Goal: Task Accomplishment & Management: Manage account settings

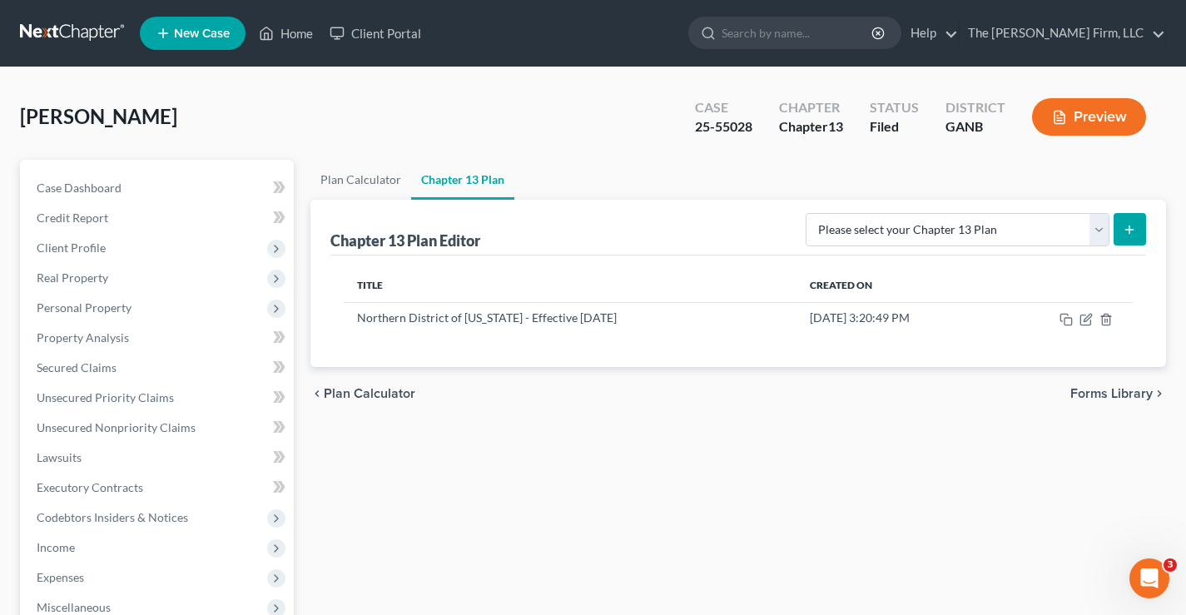
click at [86, 37] on link at bounding box center [73, 33] width 106 height 30
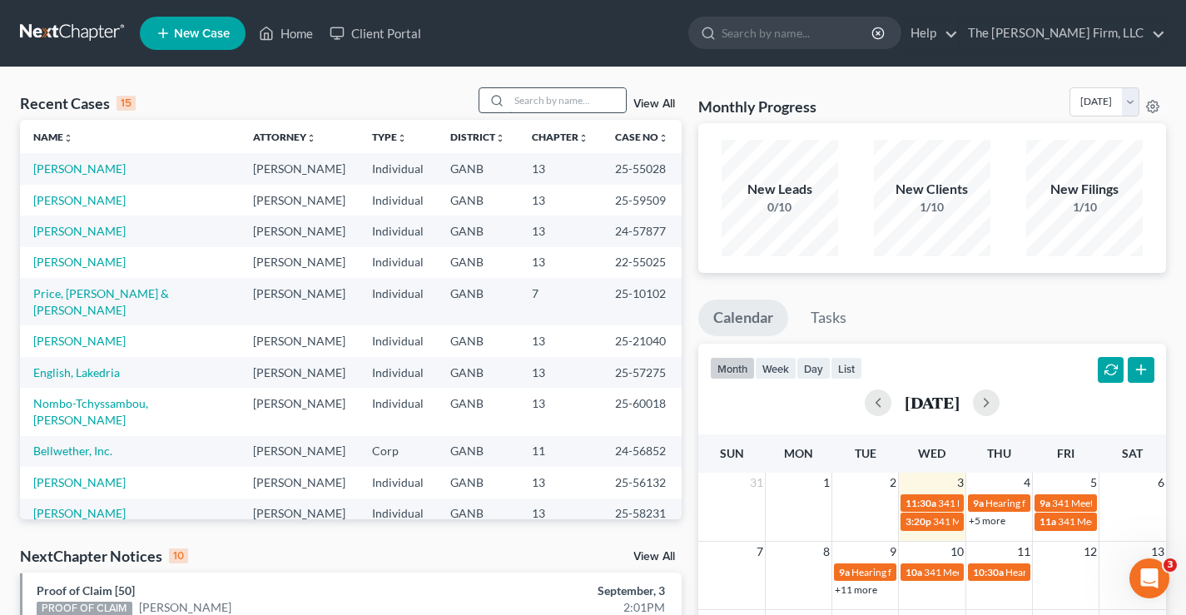
drag, startPoint x: 544, startPoint y: 101, endPoint x: 527, endPoint y: 77, distance: 29.8
click at [542, 97] on input "search" at bounding box center [567, 100] width 116 height 24
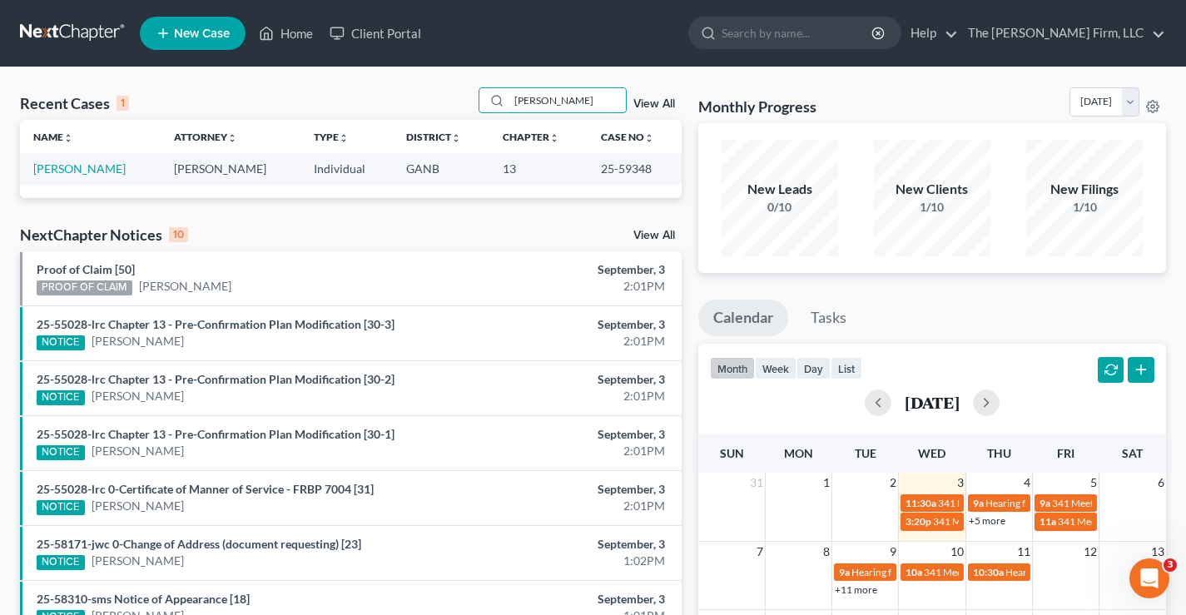
type input "redding"
click at [92, 176] on td "[PERSON_NAME]" at bounding box center [90, 168] width 141 height 31
click at [97, 171] on link "[PERSON_NAME]" at bounding box center [79, 168] width 92 height 14
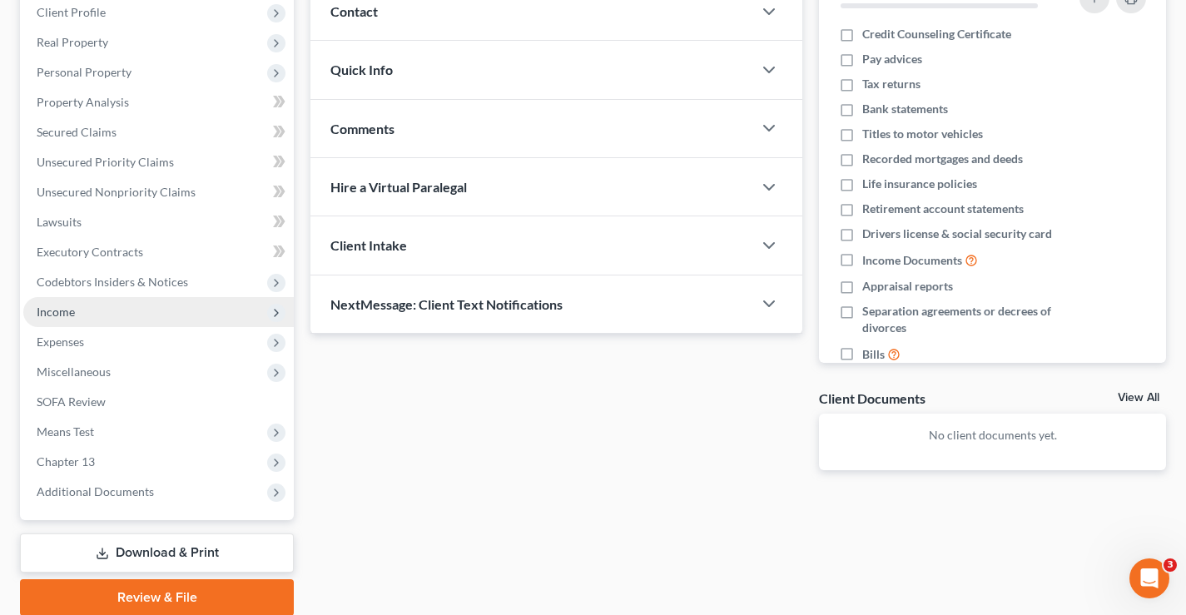
scroll to position [300, 0]
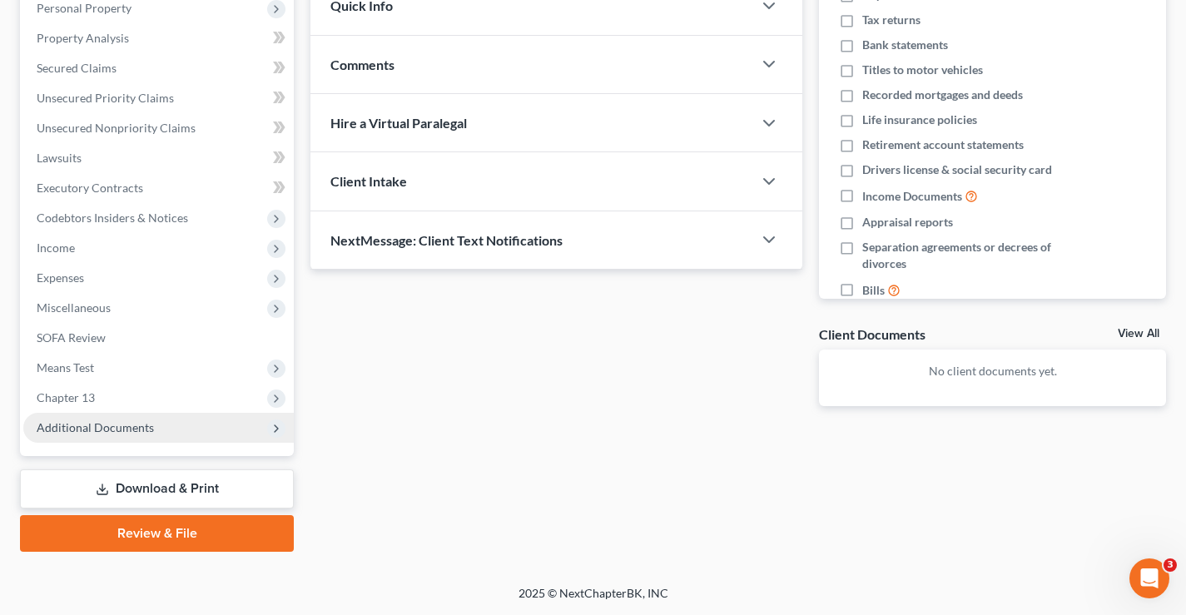
click at [113, 434] on span "Additional Documents" at bounding box center [158, 428] width 270 height 30
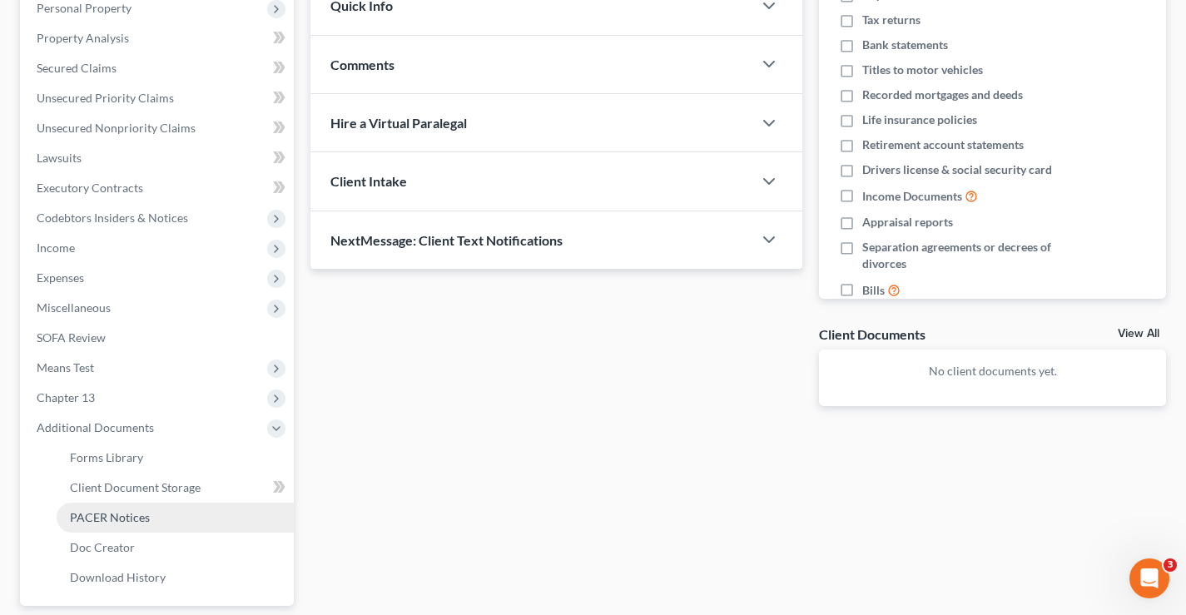
click at [132, 519] on span "PACER Notices" at bounding box center [110, 517] width 80 height 14
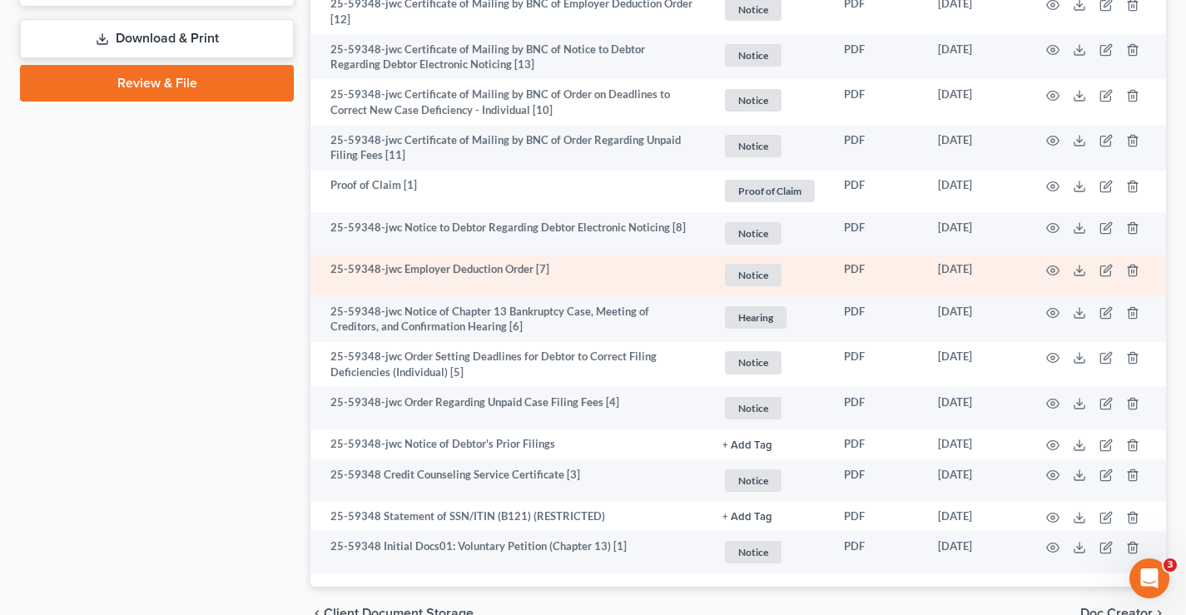
scroll to position [988, 0]
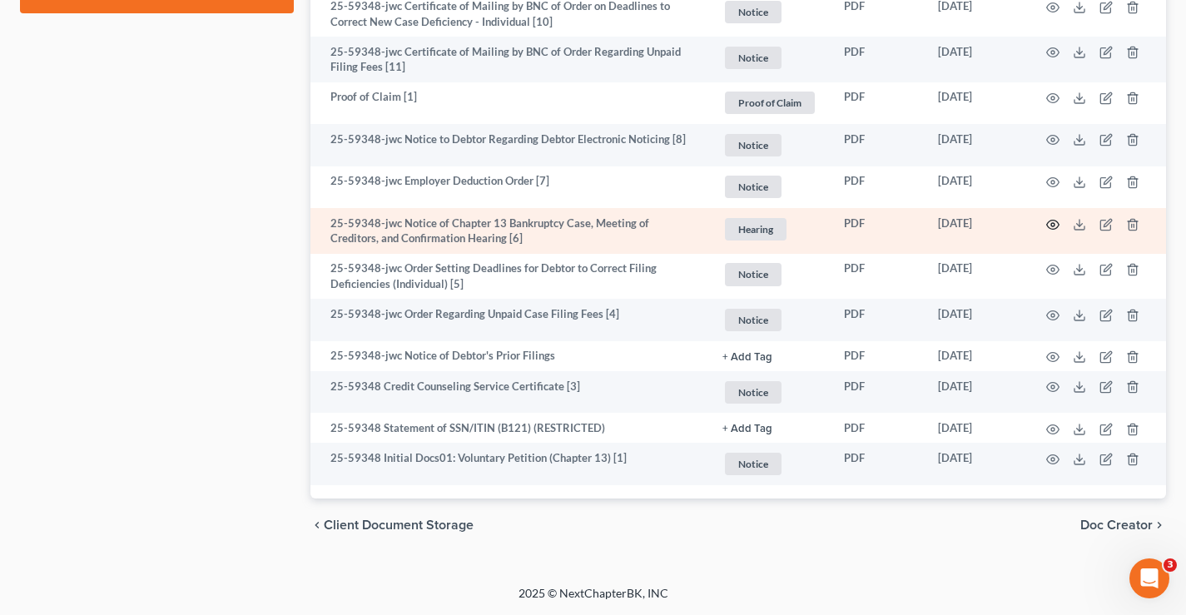
click at [1052, 223] on circle "button" at bounding box center [1052, 224] width 3 height 3
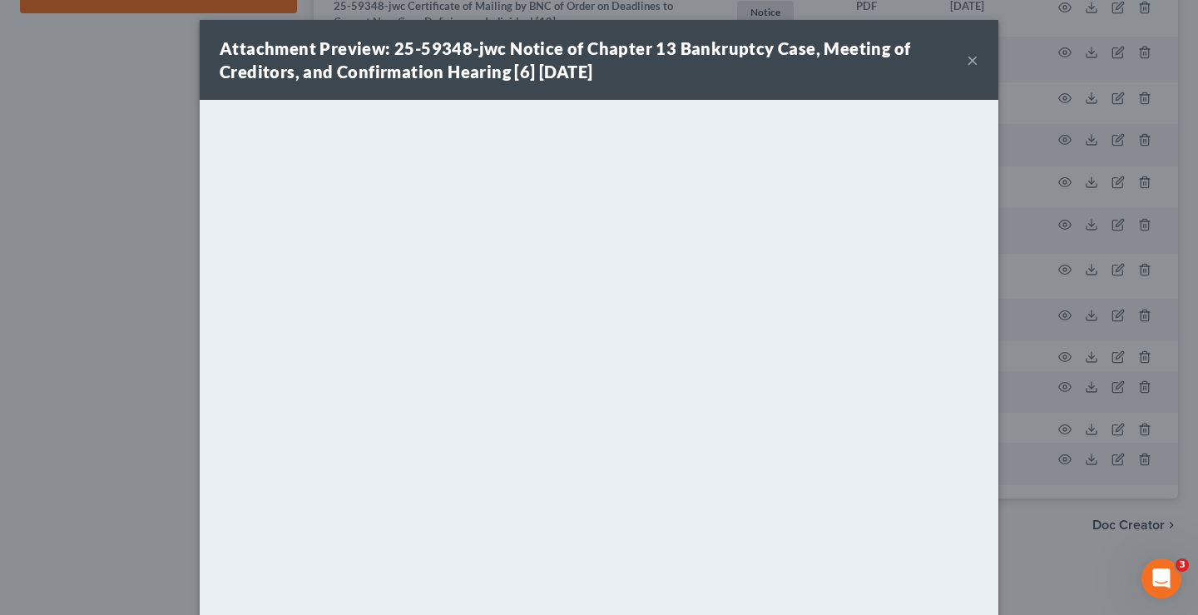
click at [969, 59] on button "×" at bounding box center [973, 60] width 12 height 20
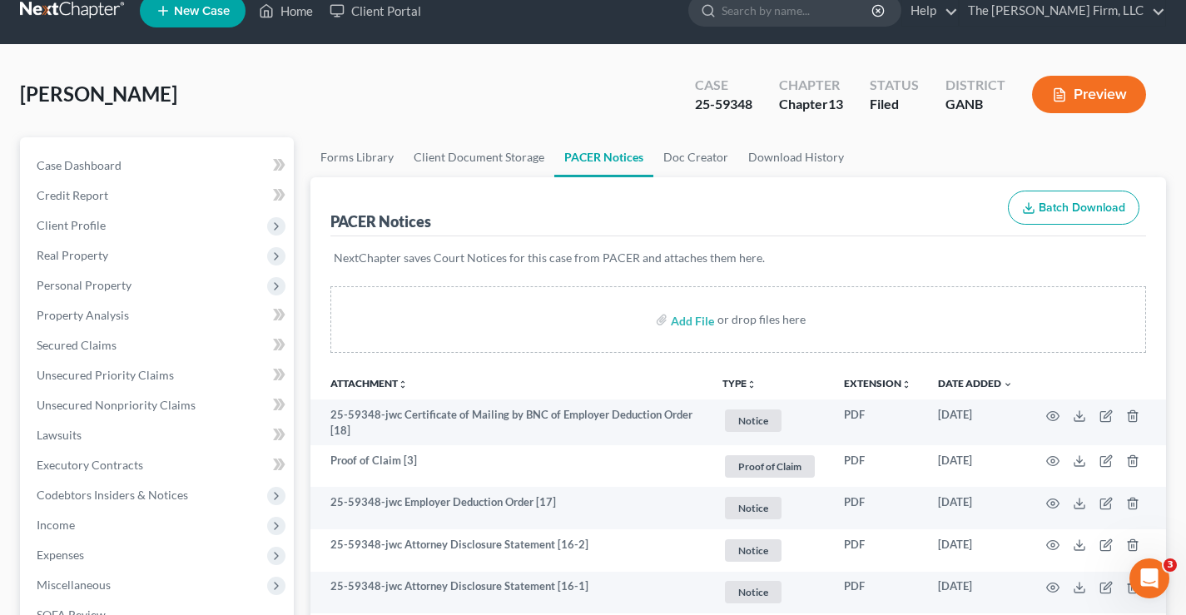
scroll to position [0, 0]
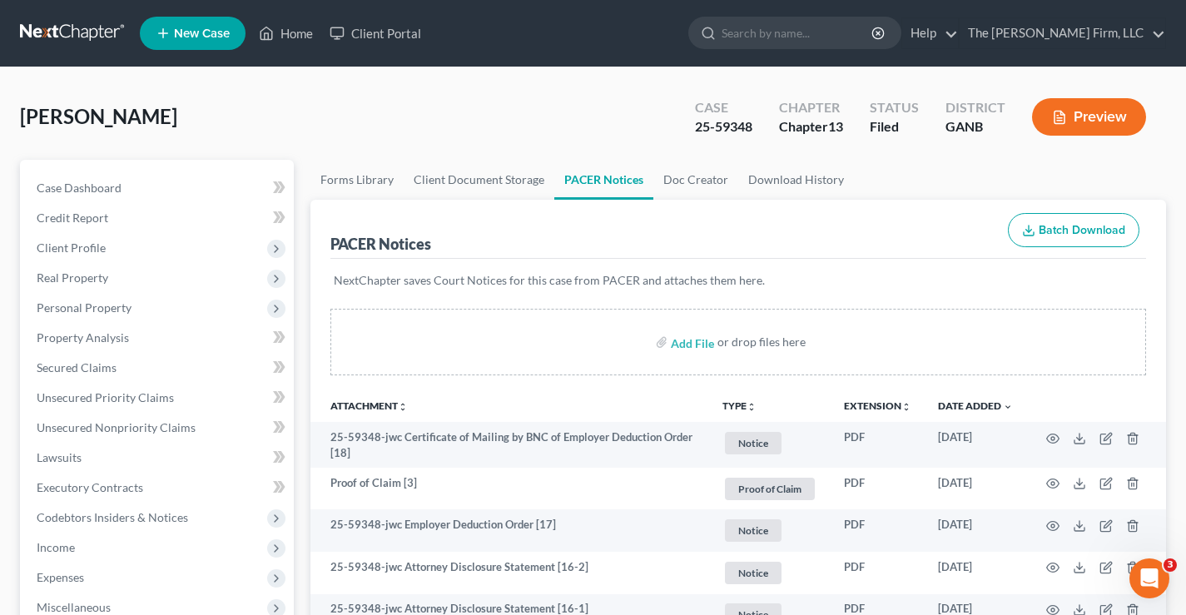
click at [72, 33] on link at bounding box center [73, 33] width 106 height 30
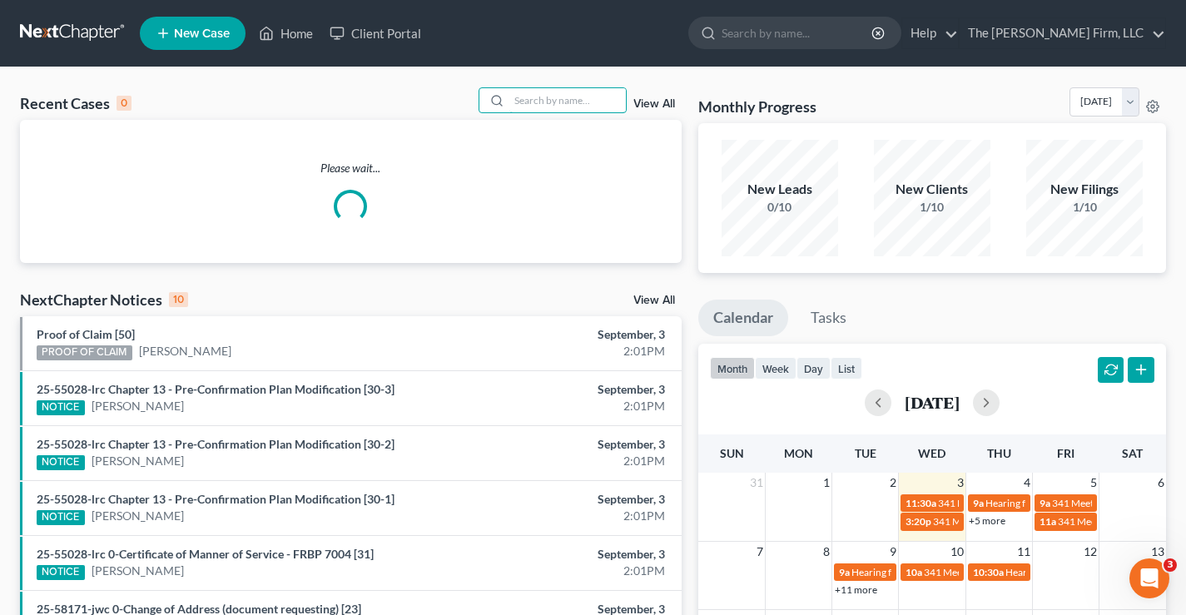
drag, startPoint x: 532, startPoint y: 92, endPoint x: 566, endPoint y: 75, distance: 38.0
click at [542, 88] on input "search" at bounding box center [567, 100] width 116 height 24
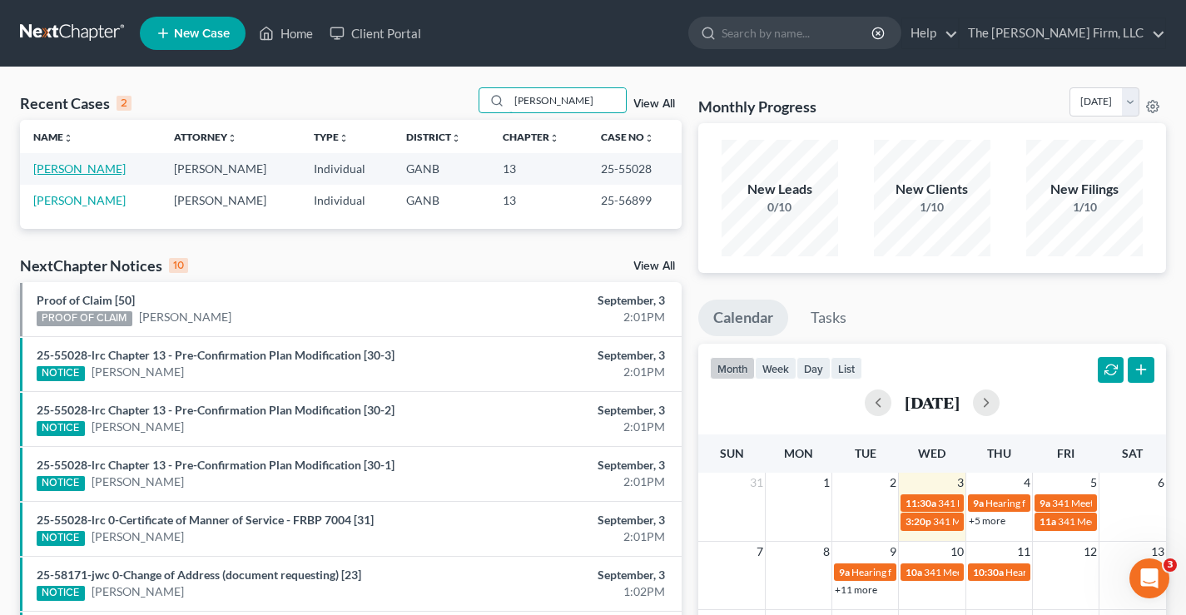
type input "[PERSON_NAME]"
click at [98, 170] on link "[PERSON_NAME]" at bounding box center [79, 168] width 92 height 14
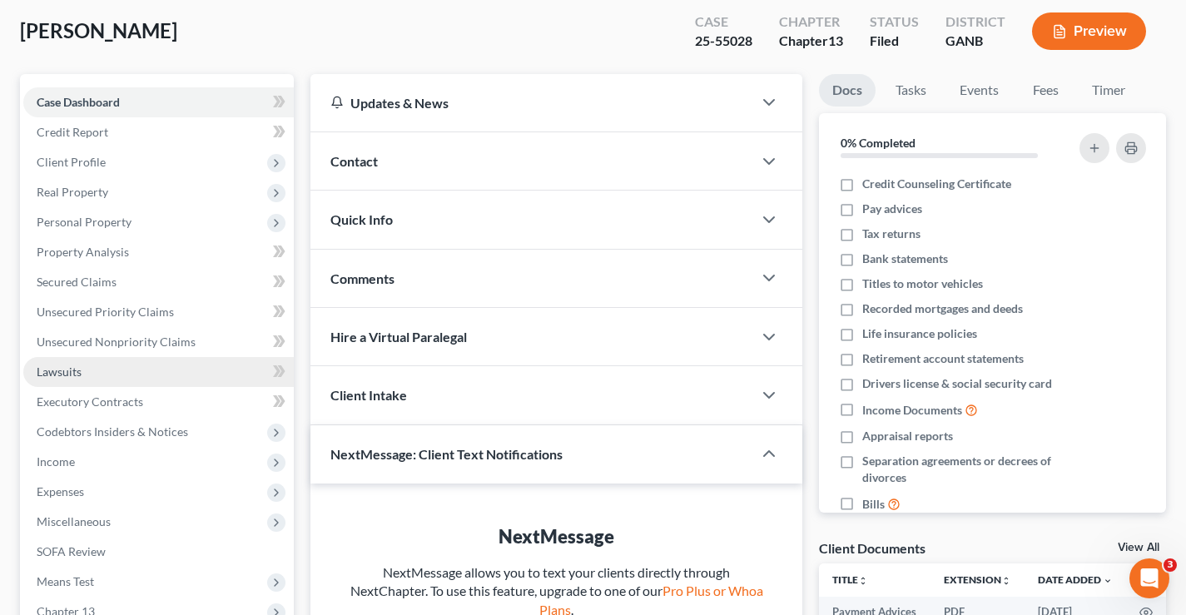
scroll to position [250, 0]
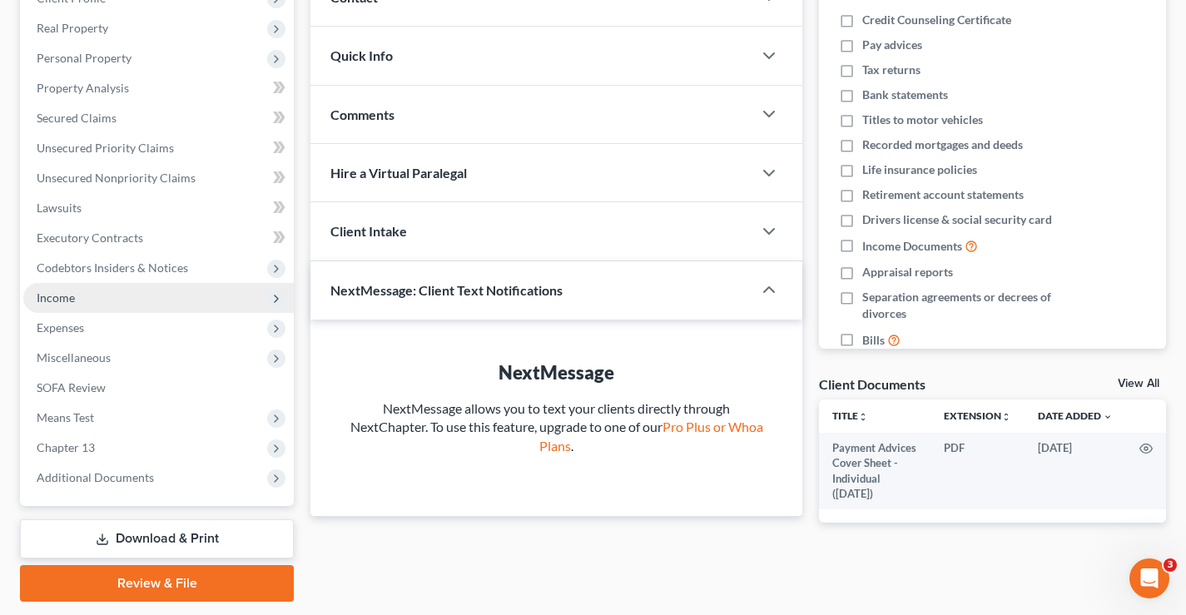
click at [42, 299] on span "Income" at bounding box center [56, 297] width 38 height 14
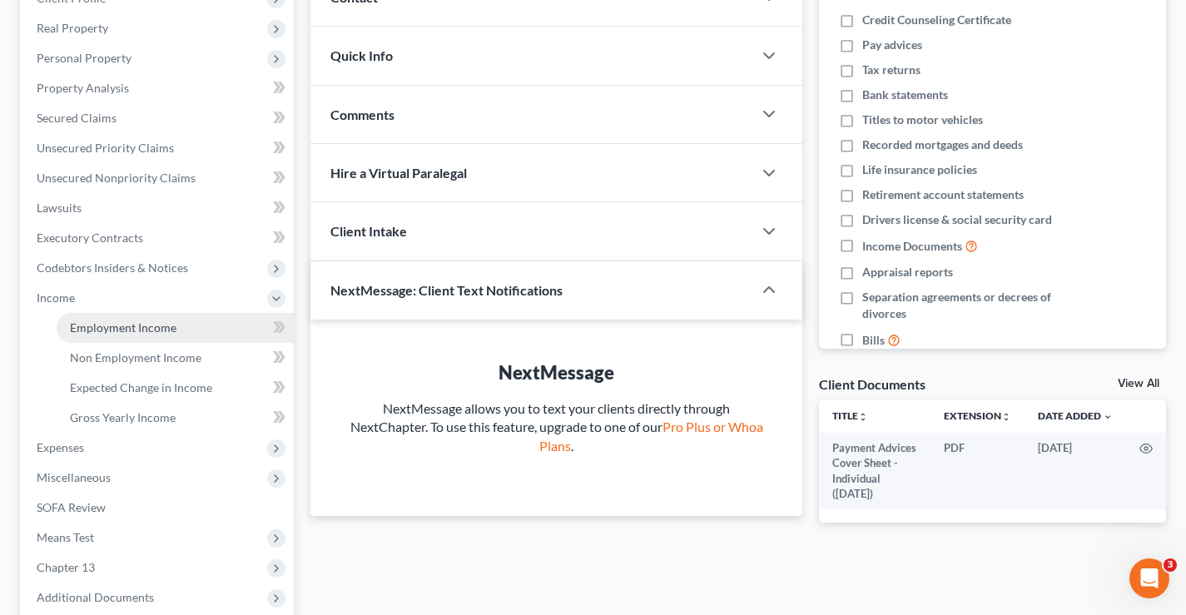
click at [94, 323] on span "Employment Income" at bounding box center [123, 327] width 106 height 14
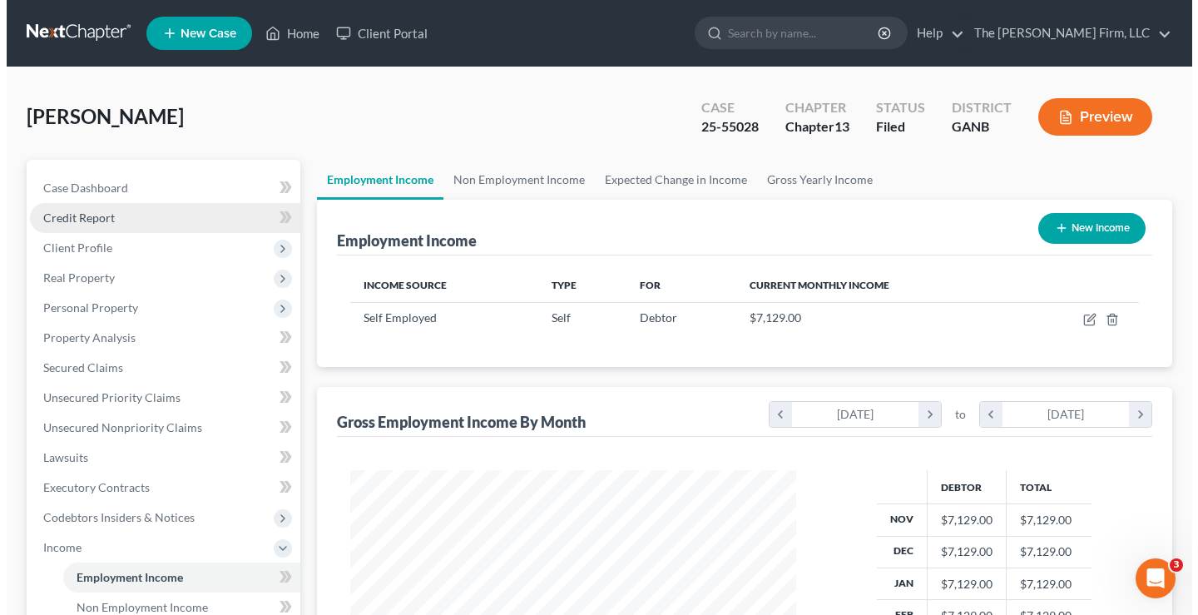
scroll to position [299, 479]
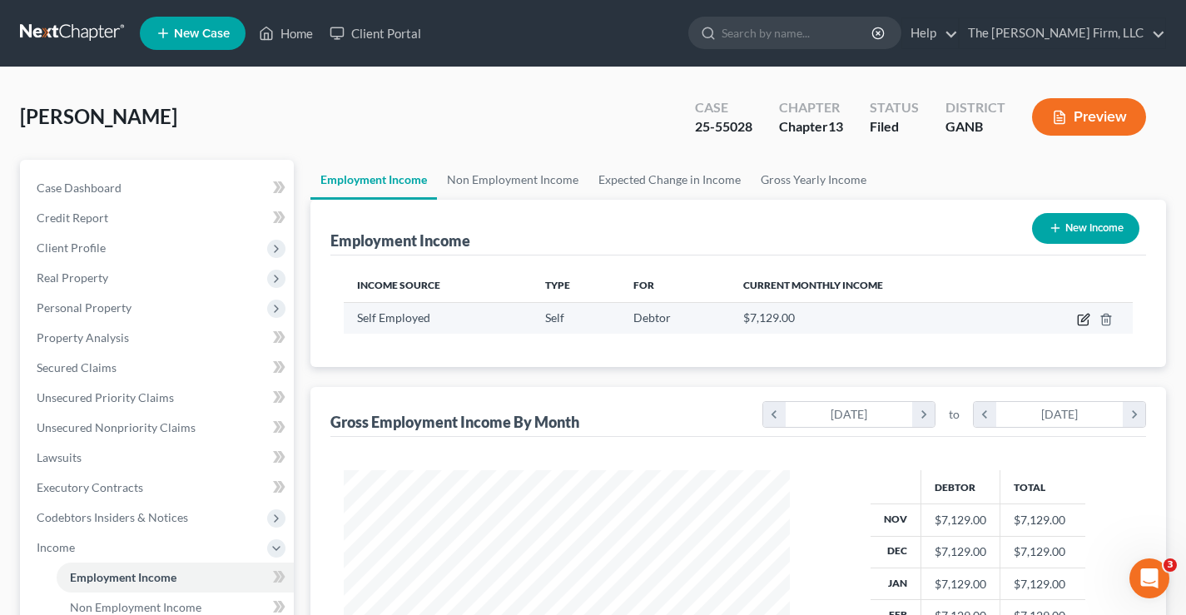
click at [1081, 320] on icon "button" at bounding box center [1083, 319] width 13 height 13
select select "1"
select select "0"
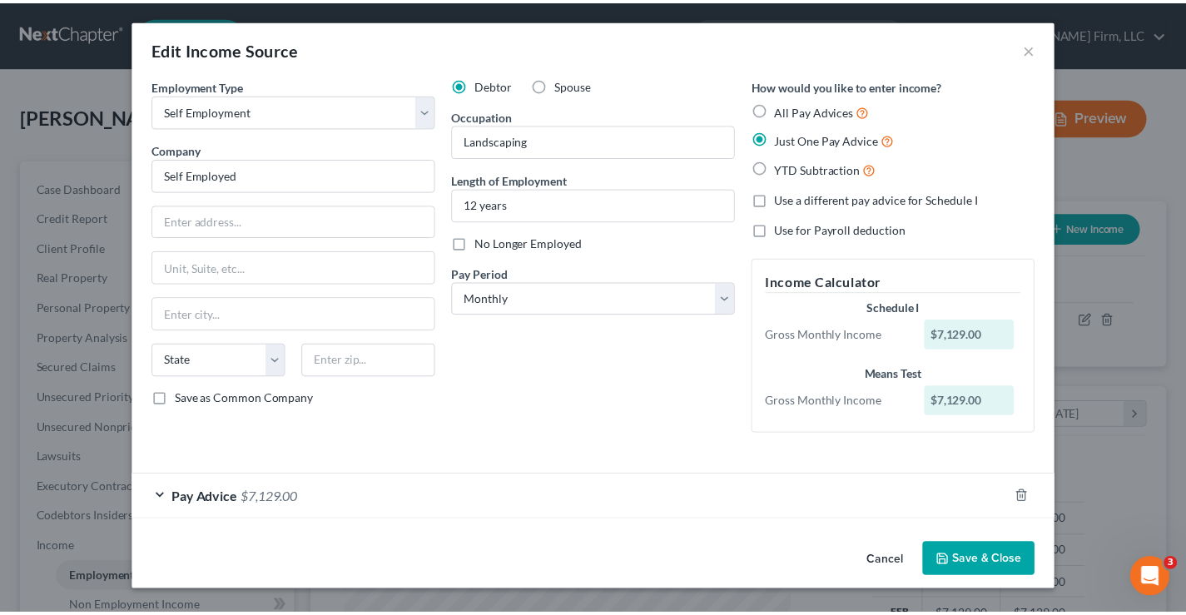
scroll to position [0, 0]
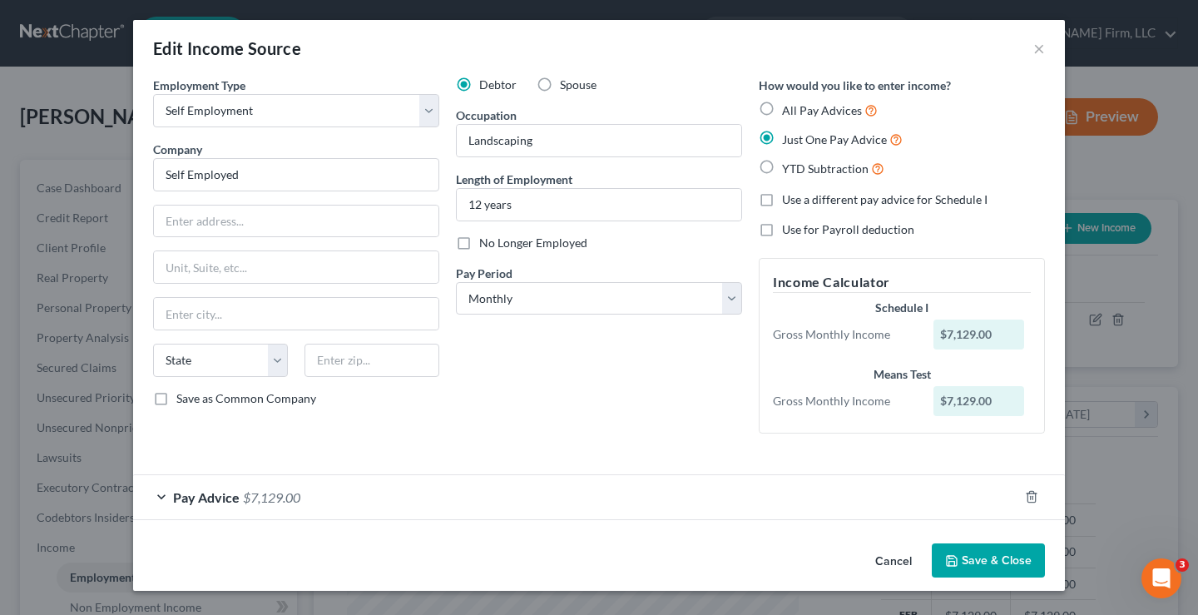
click at [993, 564] on button "Save & Close" at bounding box center [988, 560] width 113 height 35
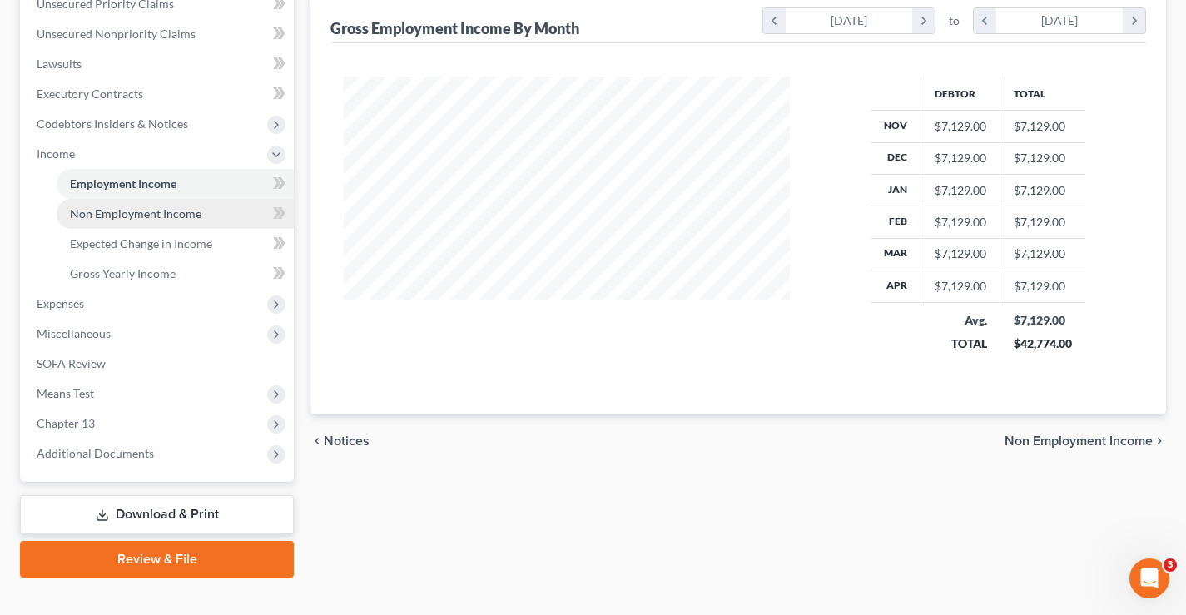
scroll to position [419, 0]
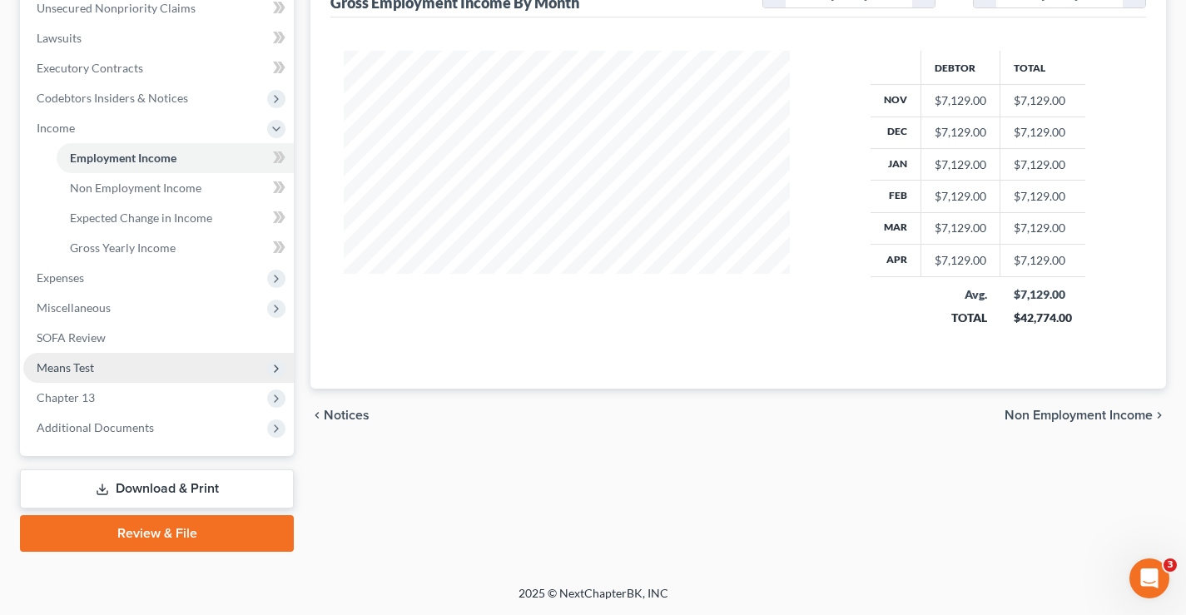
click at [62, 373] on span "Means Test" at bounding box center [65, 367] width 57 height 14
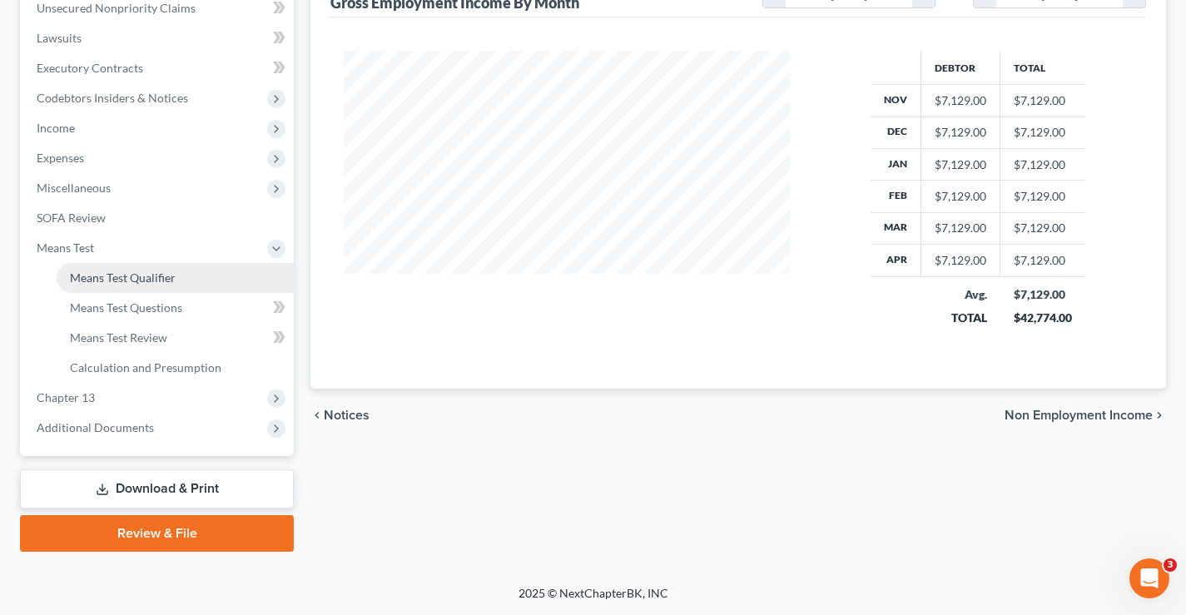
click at [176, 277] on link "Means Test Qualifier" at bounding box center [175, 278] width 237 height 30
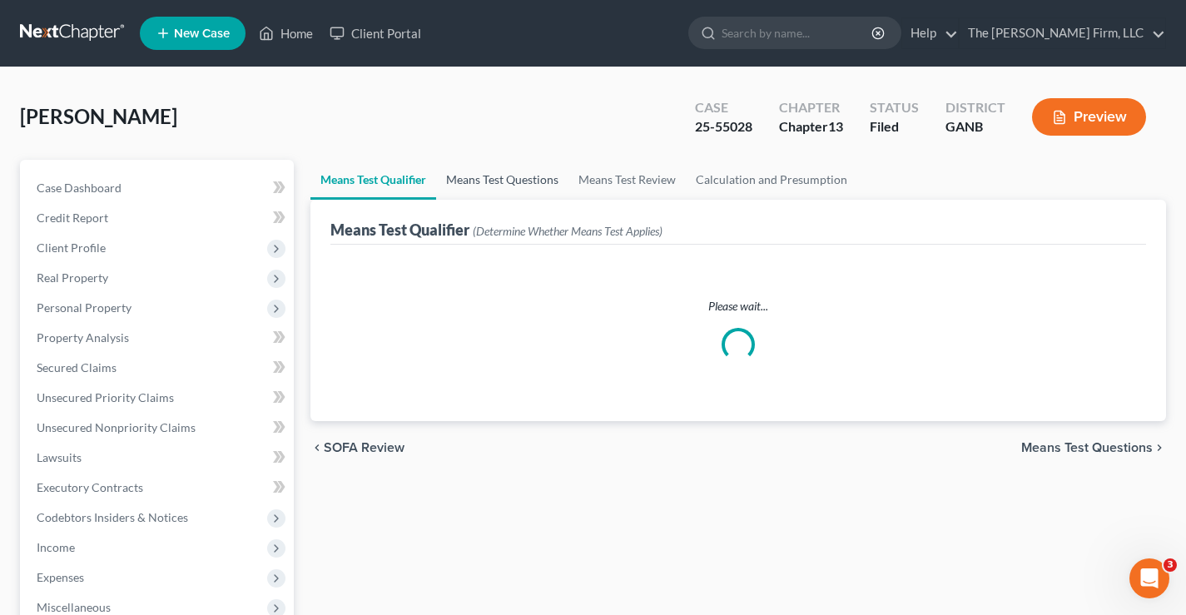
click at [508, 183] on link "Means Test Questions" at bounding box center [502, 180] width 132 height 40
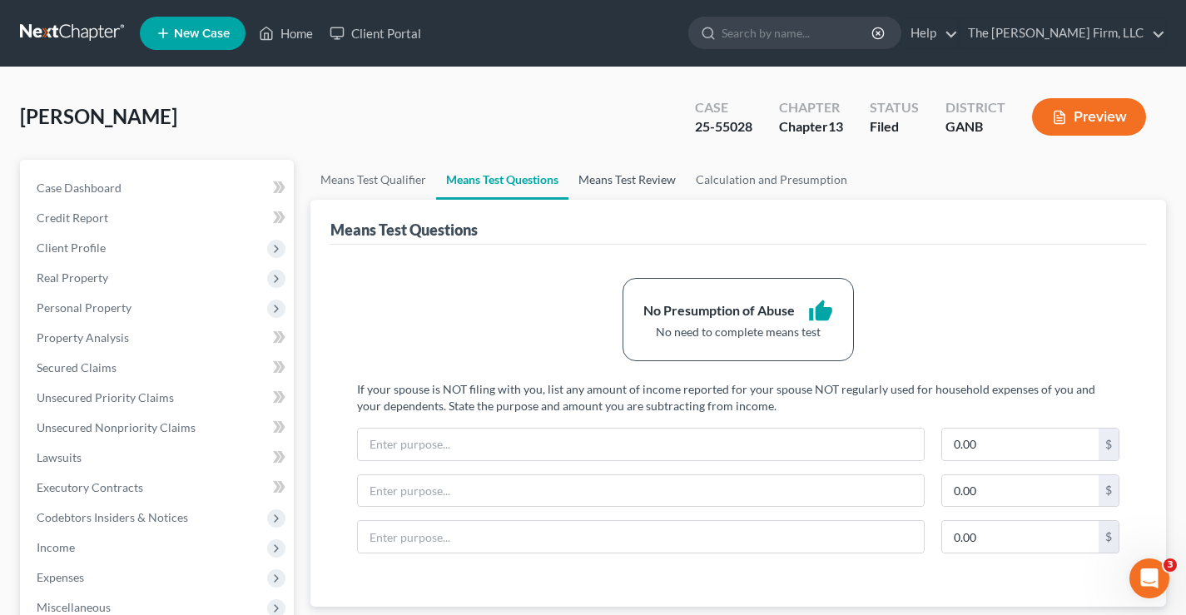
click at [632, 178] on link "Means Test Review" at bounding box center [626, 180] width 117 height 40
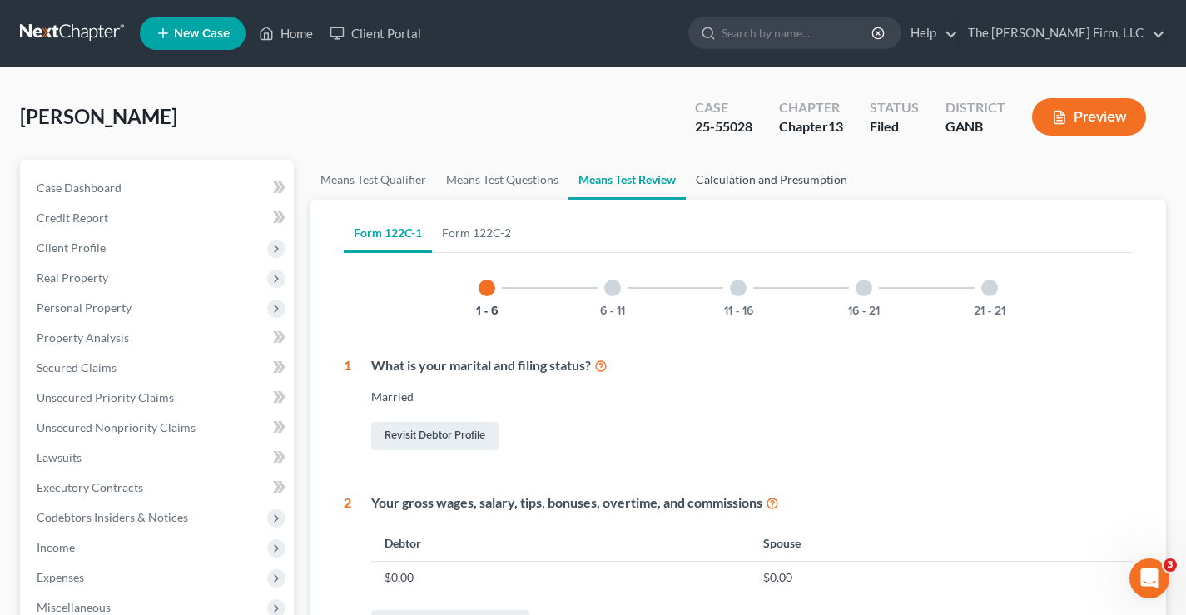
click at [765, 189] on link "Calculation and Presumption" at bounding box center [771, 180] width 171 height 40
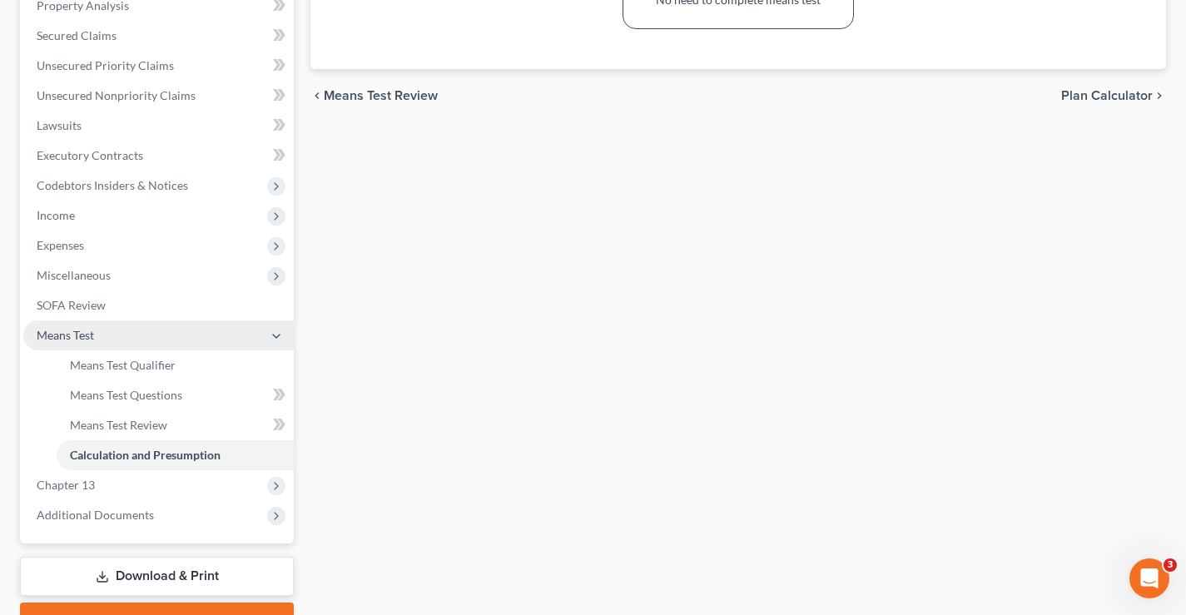
scroll to position [333, 0]
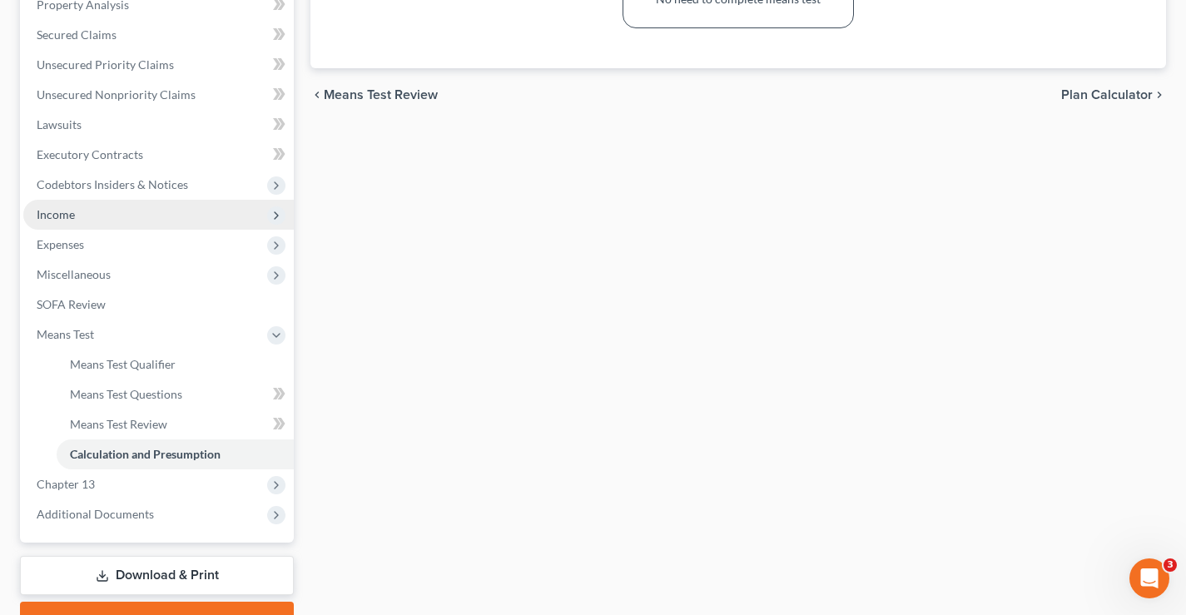
click at [52, 211] on span "Income" at bounding box center [56, 214] width 38 height 14
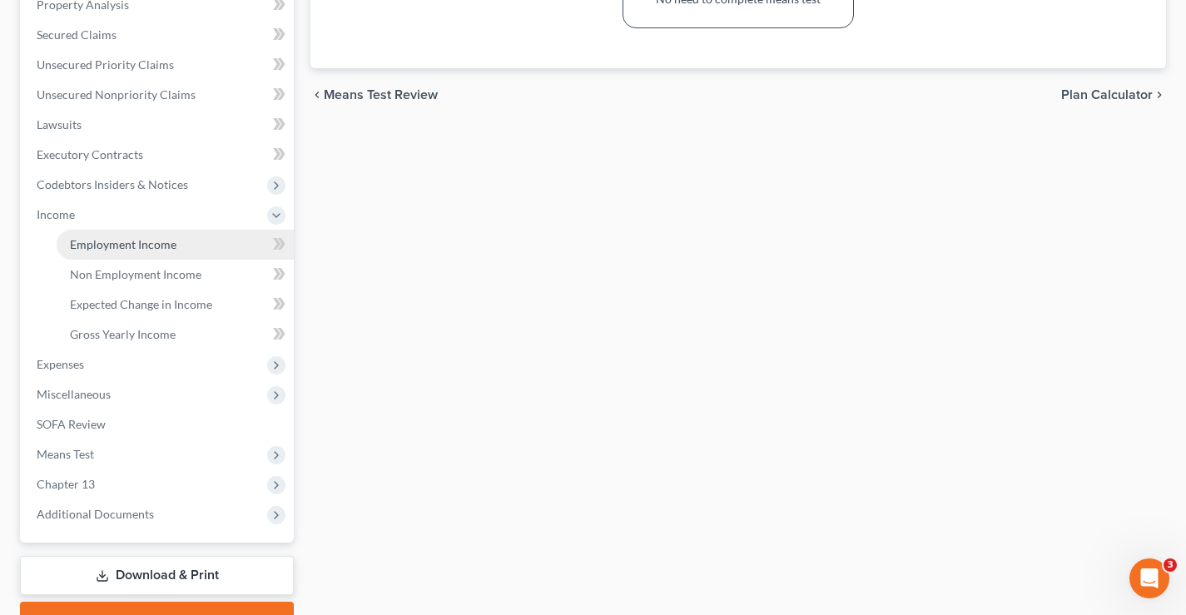
click at [102, 254] on link "Employment Income" at bounding box center [175, 245] width 237 height 30
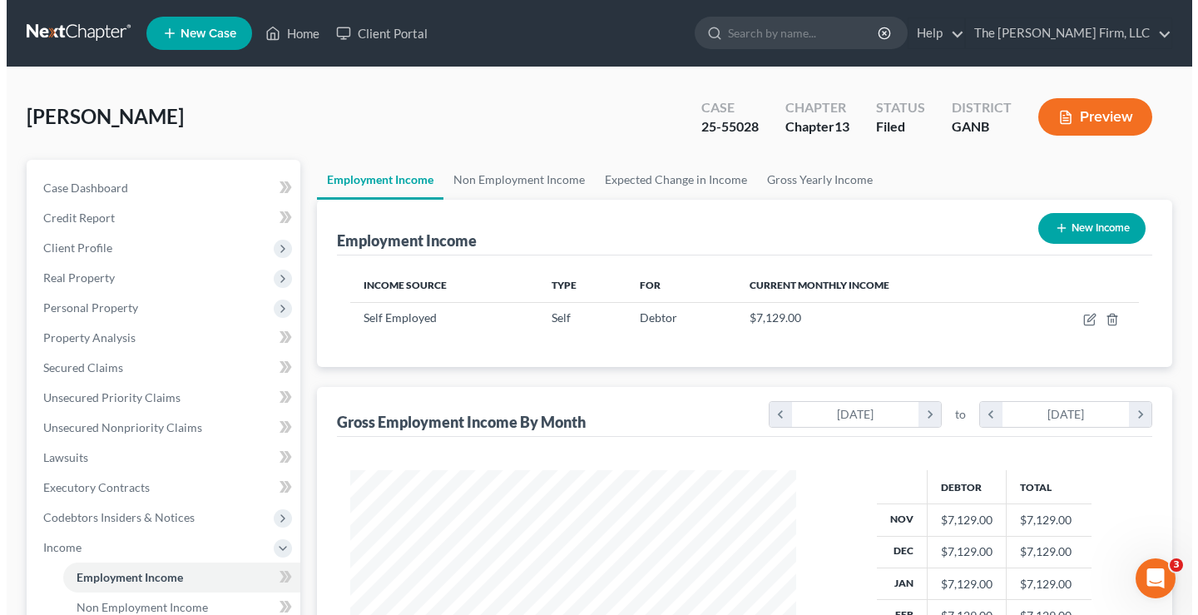
scroll to position [299, 479]
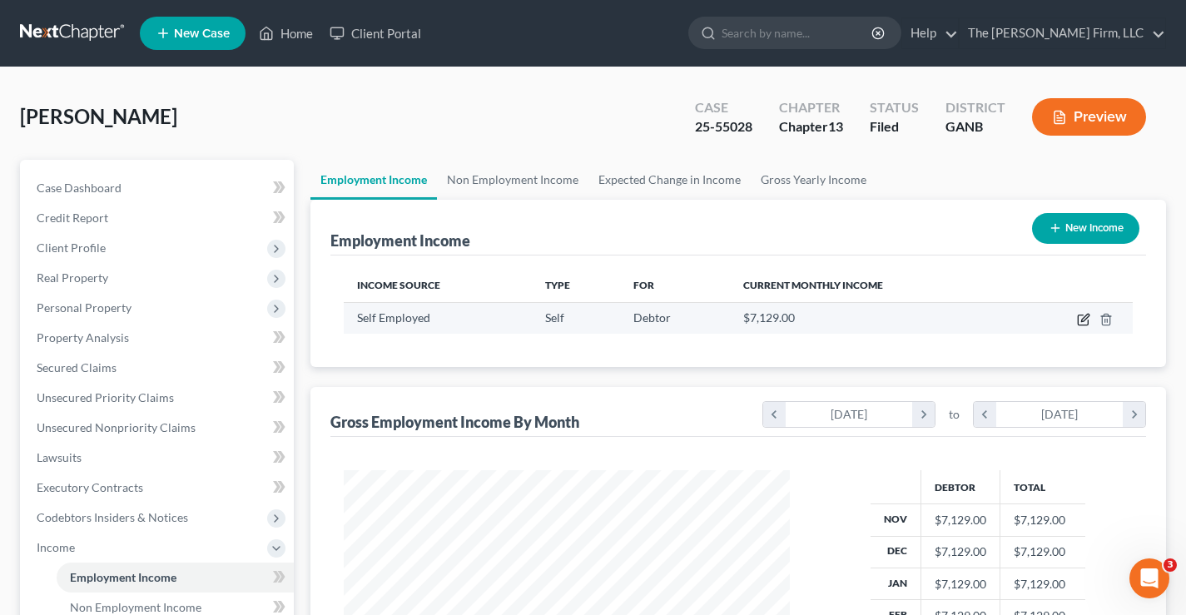
click at [1083, 322] on icon "button" at bounding box center [1083, 319] width 13 height 13
select select "1"
select select "0"
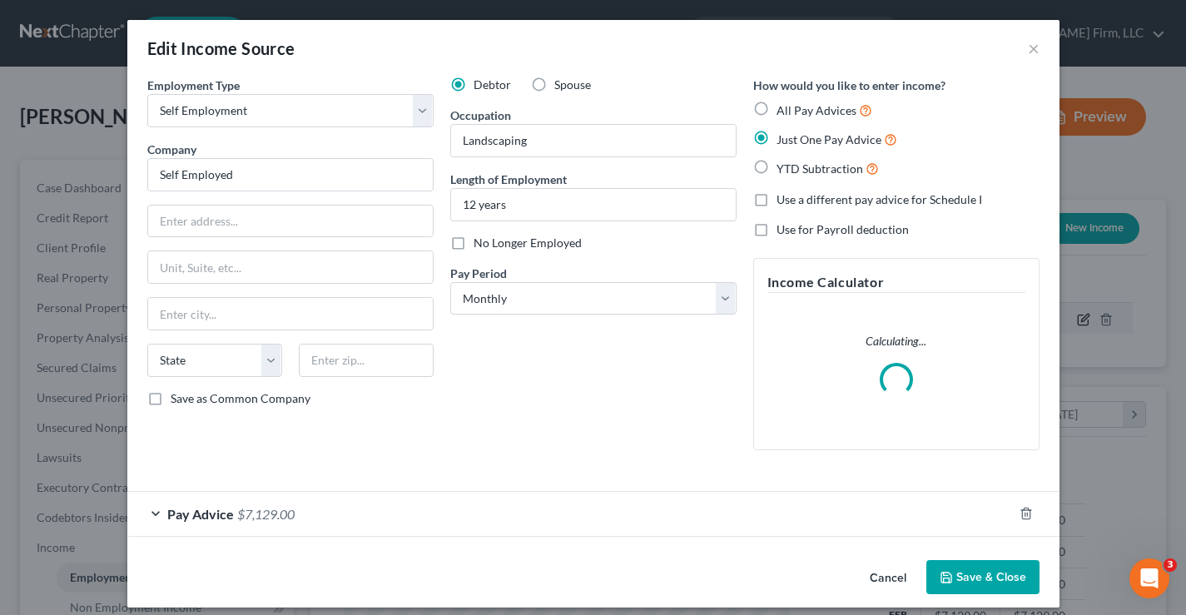
scroll to position [299, 485]
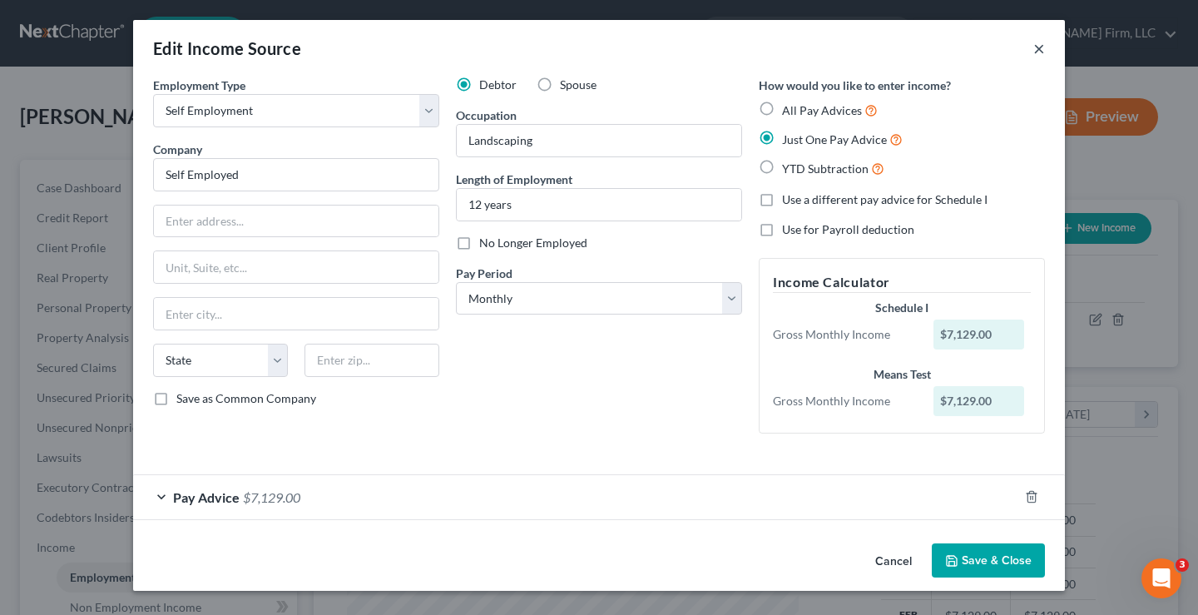
click at [1041, 53] on button "×" at bounding box center [1039, 48] width 12 height 20
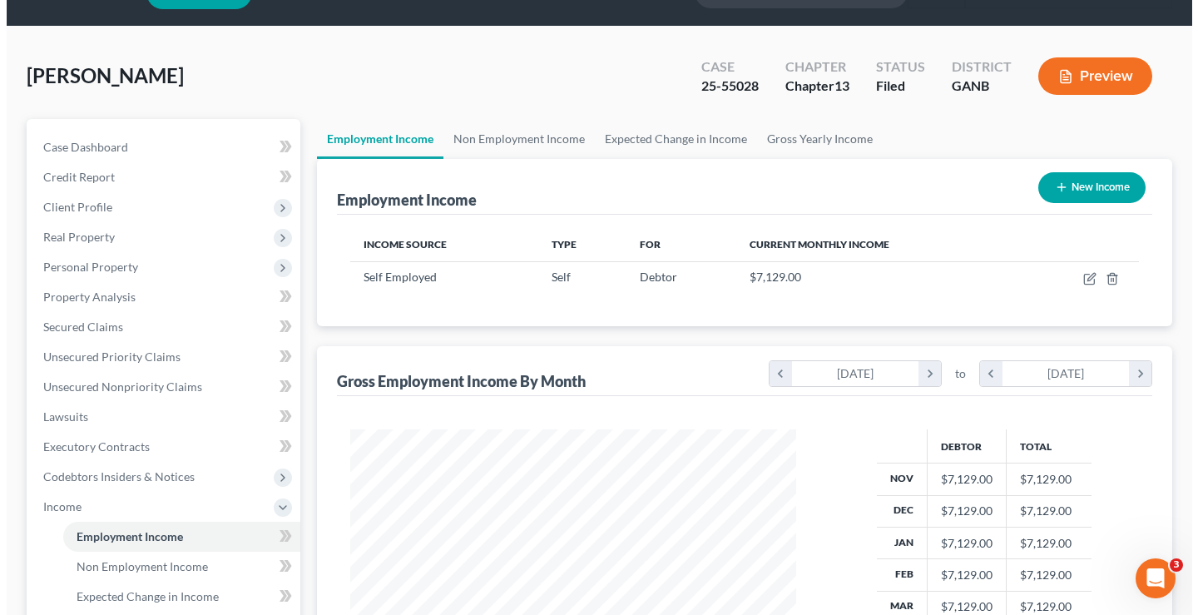
scroll to position [0, 0]
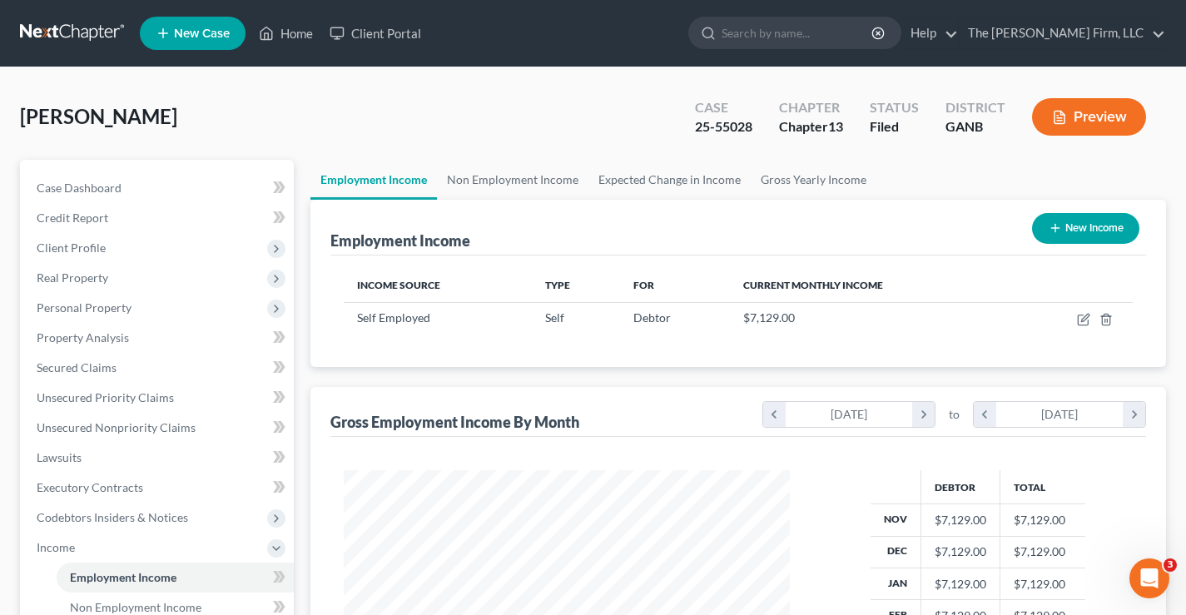
click at [1098, 113] on button "Preview" at bounding box center [1089, 116] width 114 height 37
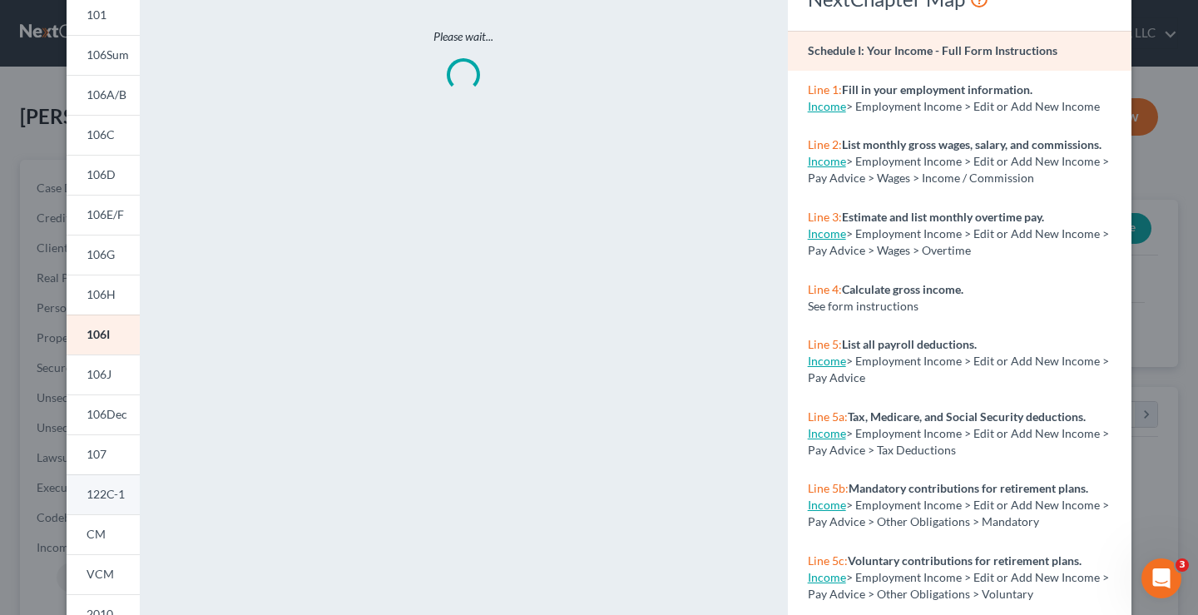
scroll to position [250, 0]
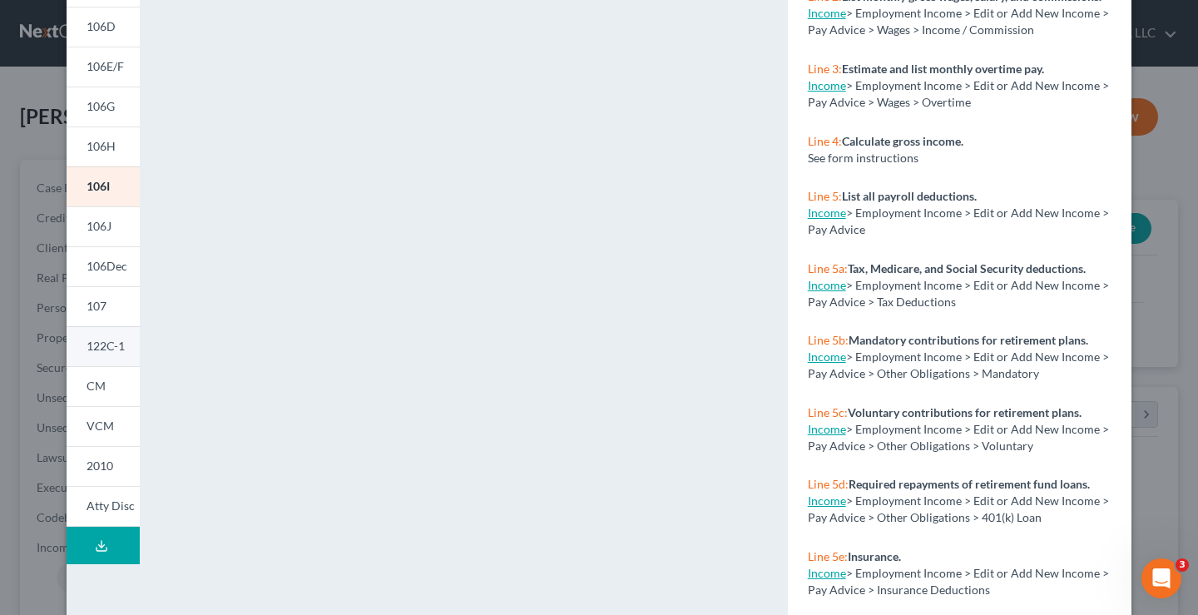
click at [96, 354] on link "122C-1" at bounding box center [103, 346] width 73 height 40
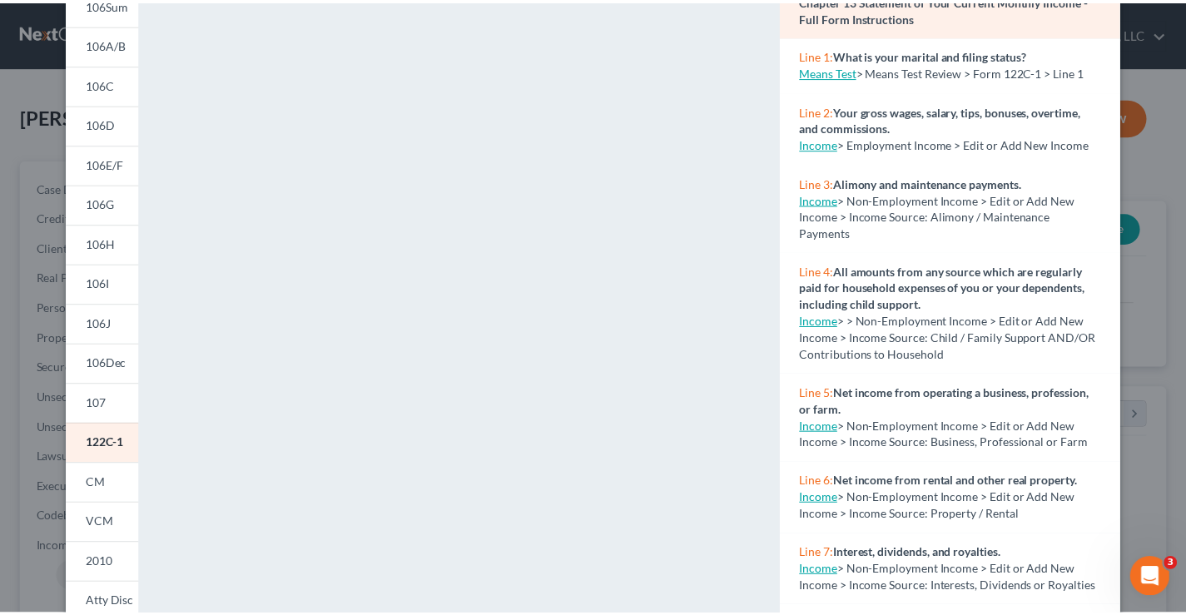
scroll to position [0, 0]
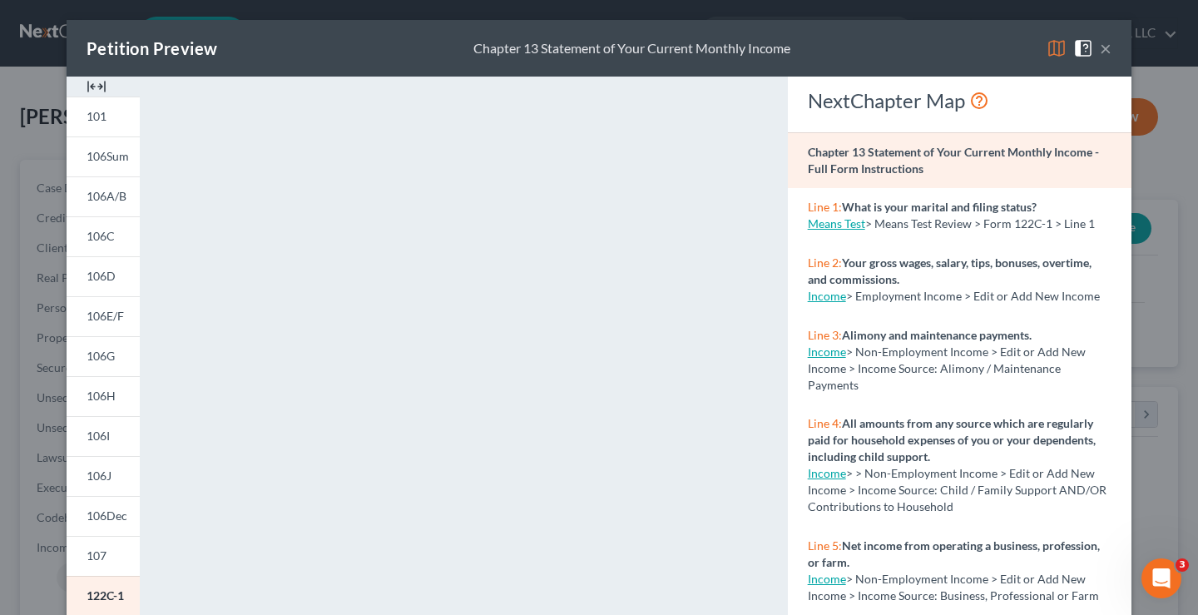
click at [1102, 49] on button "×" at bounding box center [1106, 48] width 12 height 20
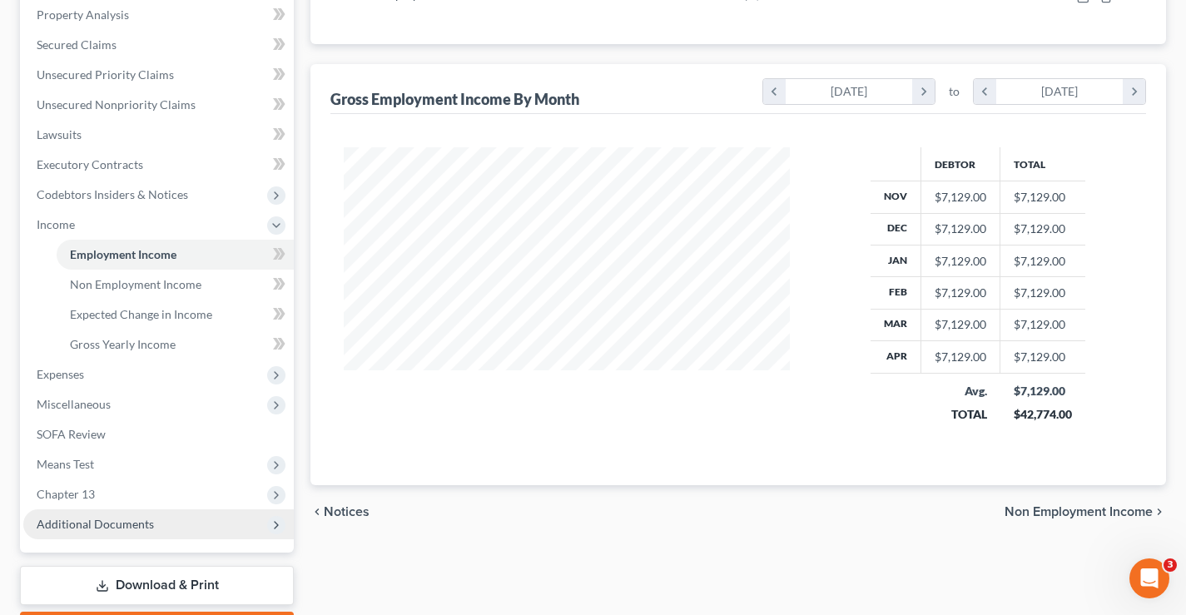
scroll to position [416, 0]
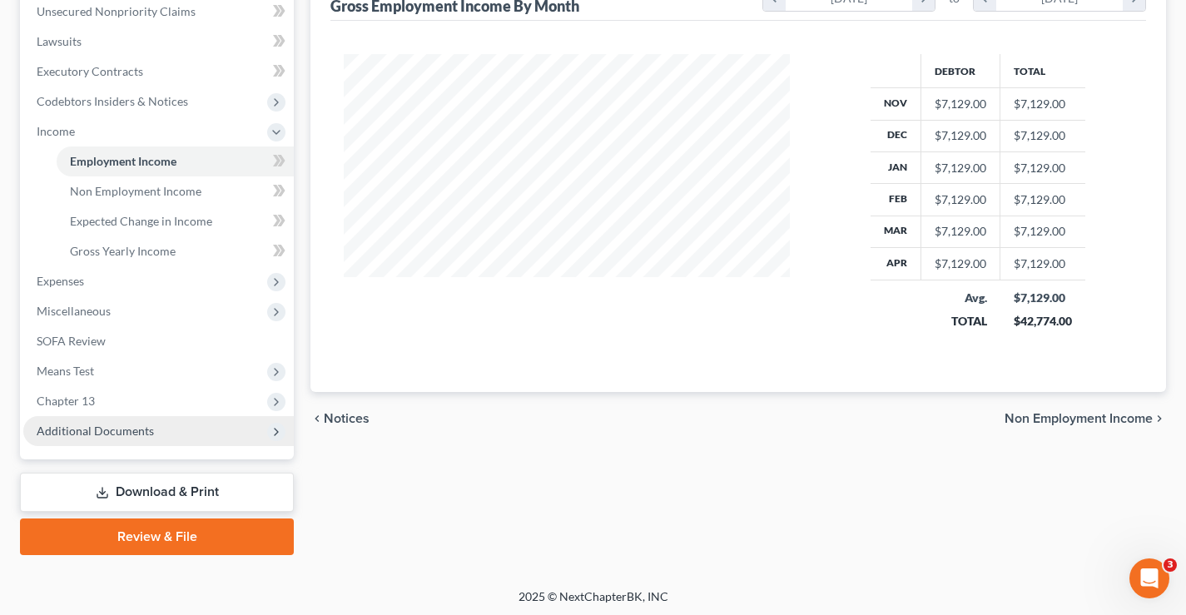
click at [106, 422] on span "Additional Documents" at bounding box center [158, 431] width 270 height 30
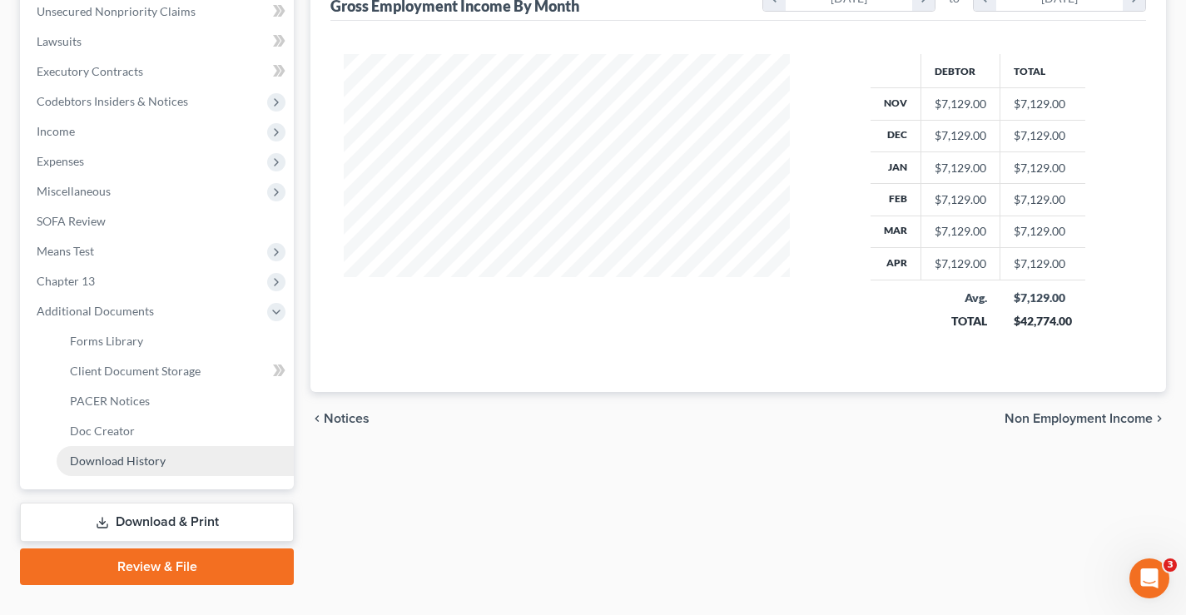
click at [107, 463] on span "Download History" at bounding box center [118, 460] width 96 height 14
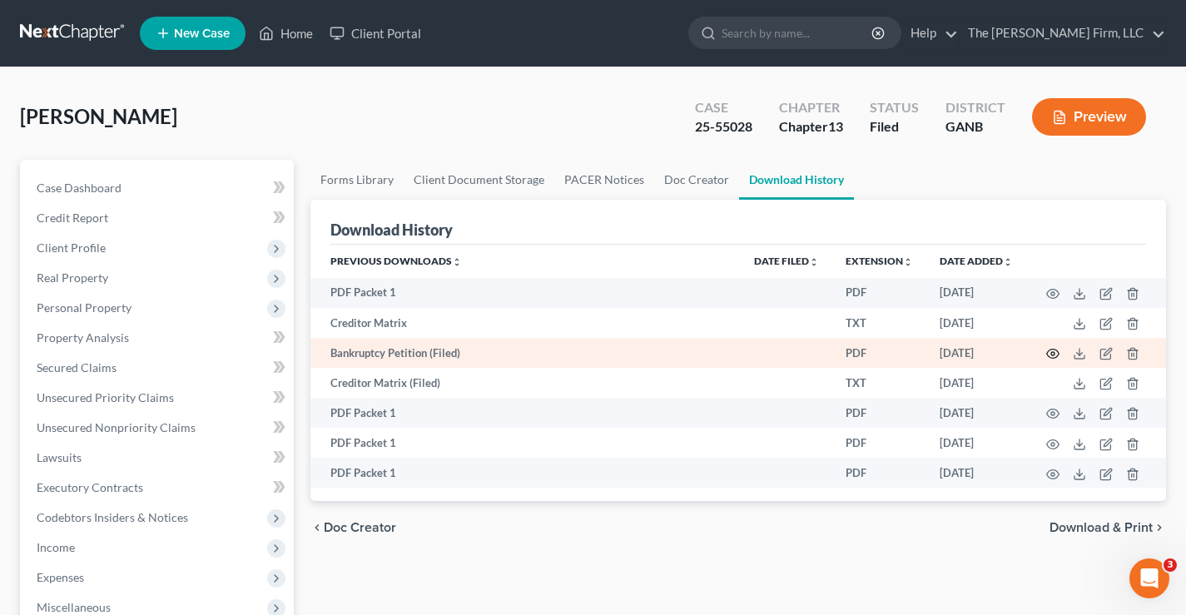
click at [1053, 355] on circle "button" at bounding box center [1052, 353] width 3 height 3
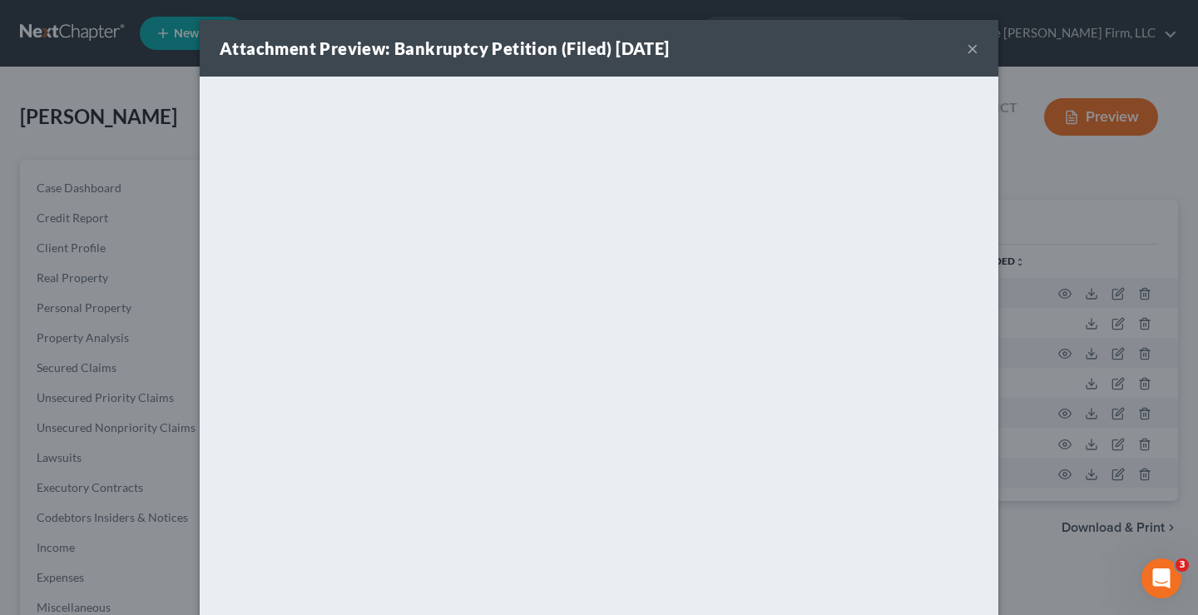
click at [967, 50] on button "×" at bounding box center [973, 48] width 12 height 20
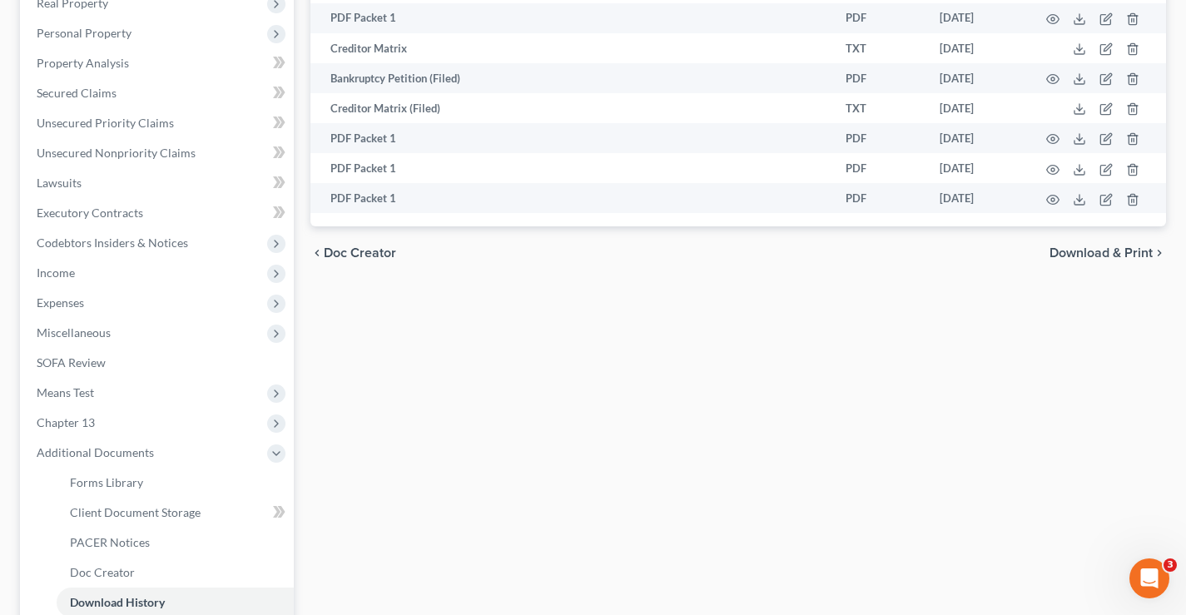
scroll to position [416, 0]
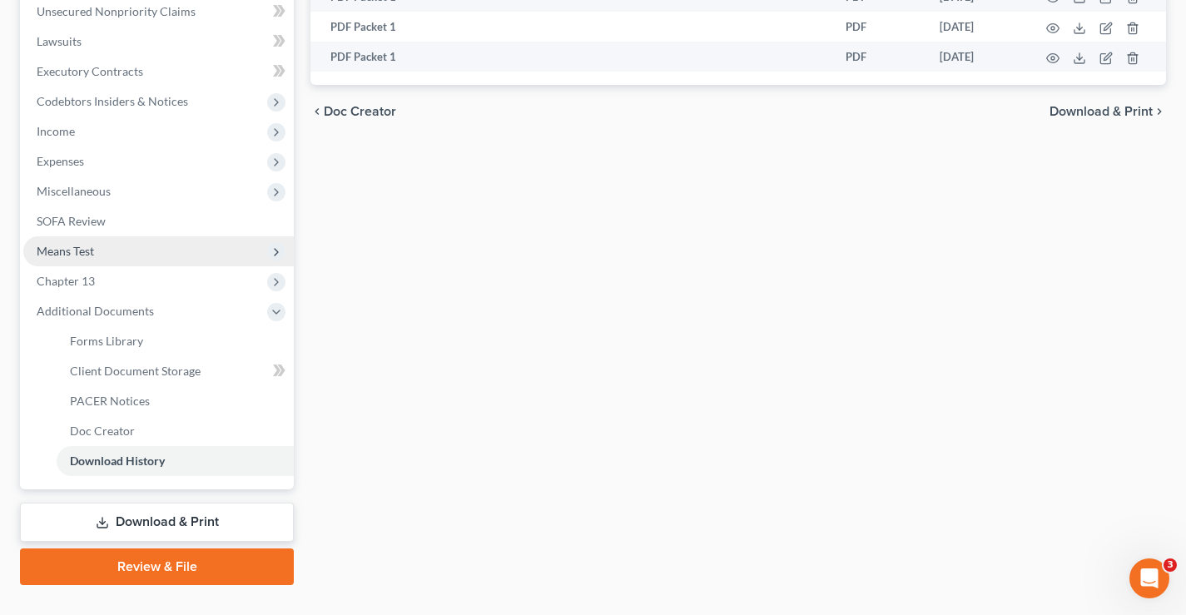
click at [72, 250] on span "Means Test" at bounding box center [65, 251] width 57 height 14
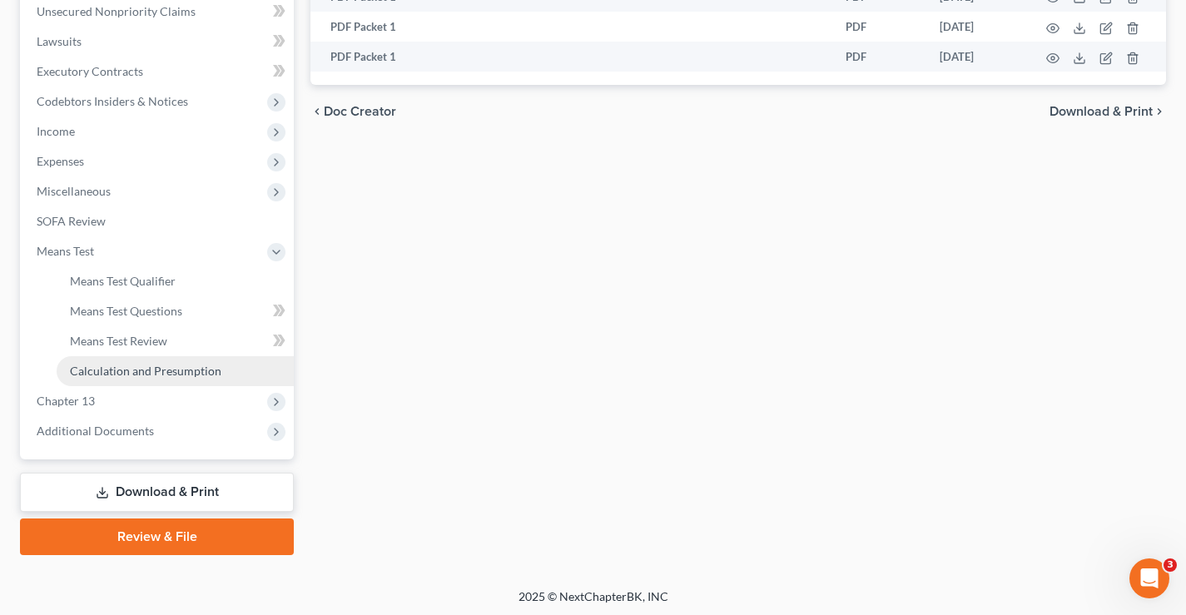
click at [76, 370] on span "Calculation and Presumption" at bounding box center [145, 371] width 151 height 14
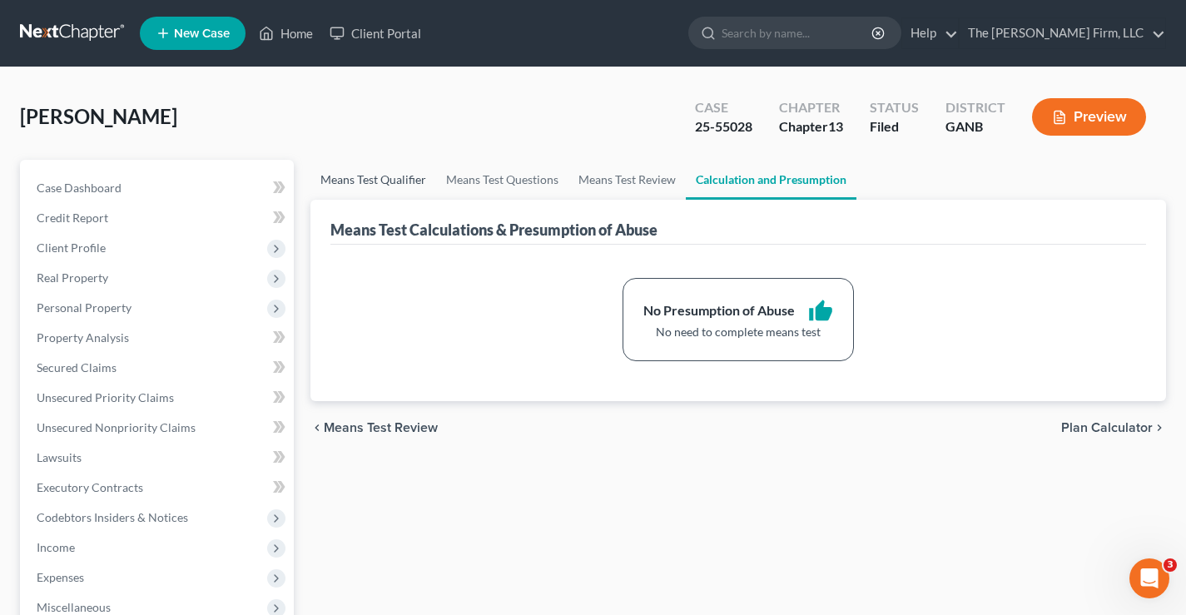
click at [375, 179] on link "Means Test Qualifier" at bounding box center [373, 180] width 126 height 40
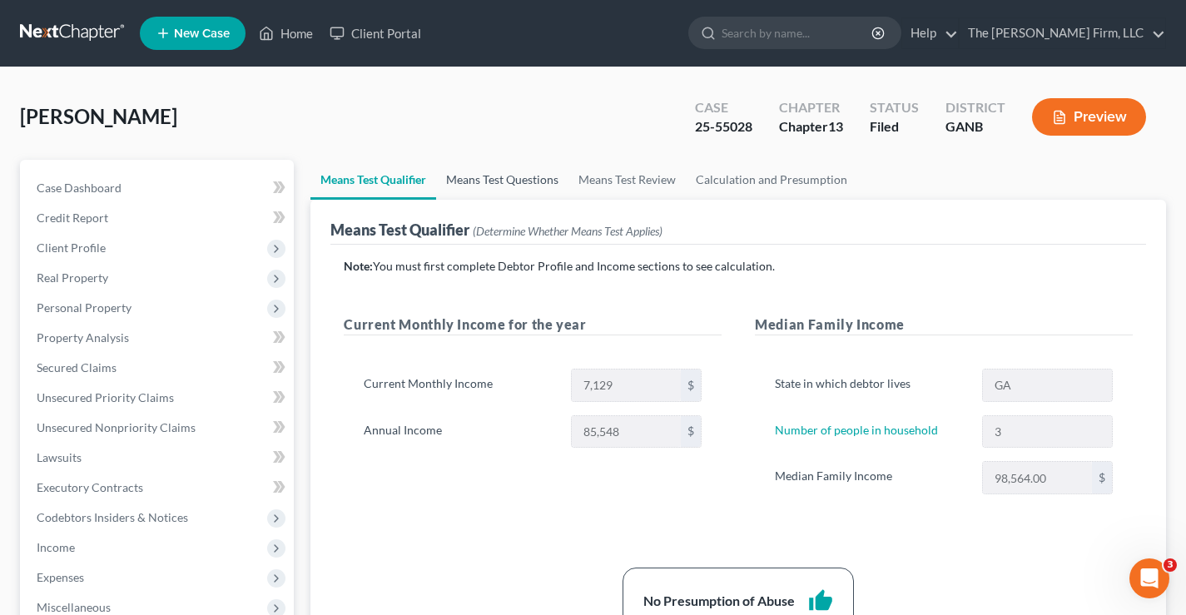
click at [477, 174] on link "Means Test Questions" at bounding box center [502, 180] width 132 height 40
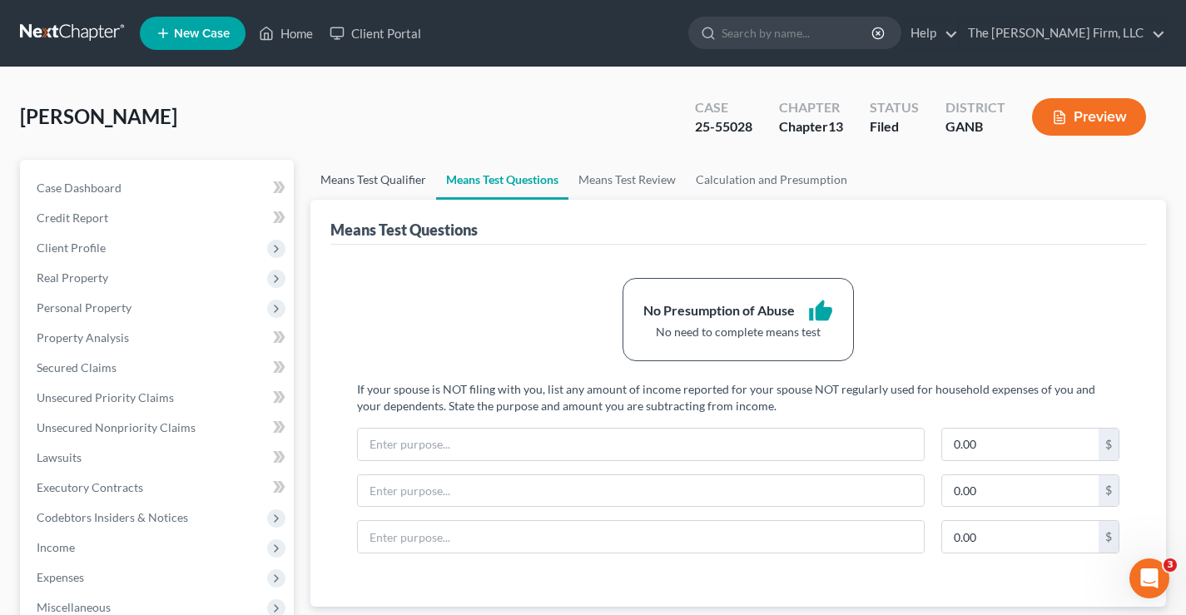
click at [374, 183] on link "Means Test Qualifier" at bounding box center [373, 180] width 126 height 40
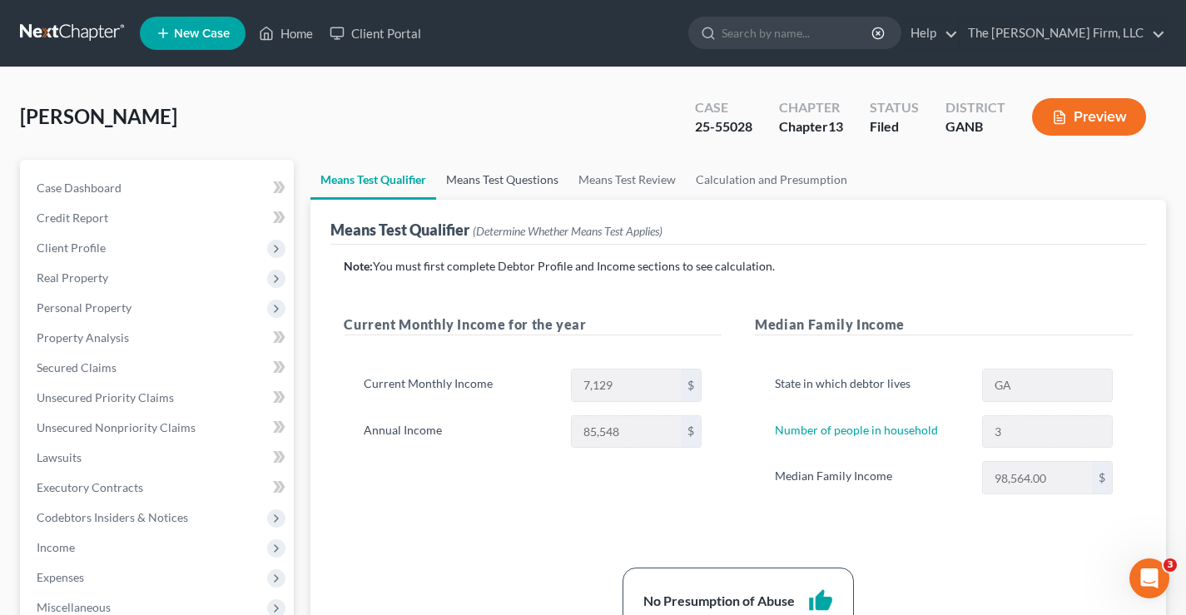
click at [493, 176] on link "Means Test Questions" at bounding box center [502, 180] width 132 height 40
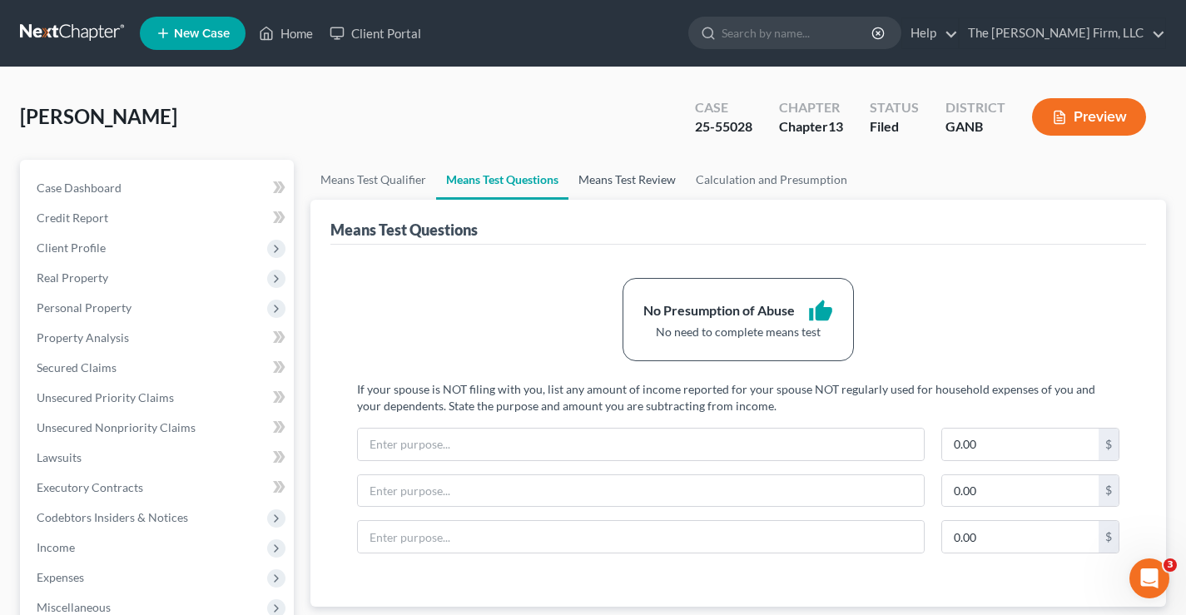
click at [613, 176] on link "Means Test Review" at bounding box center [626, 180] width 117 height 40
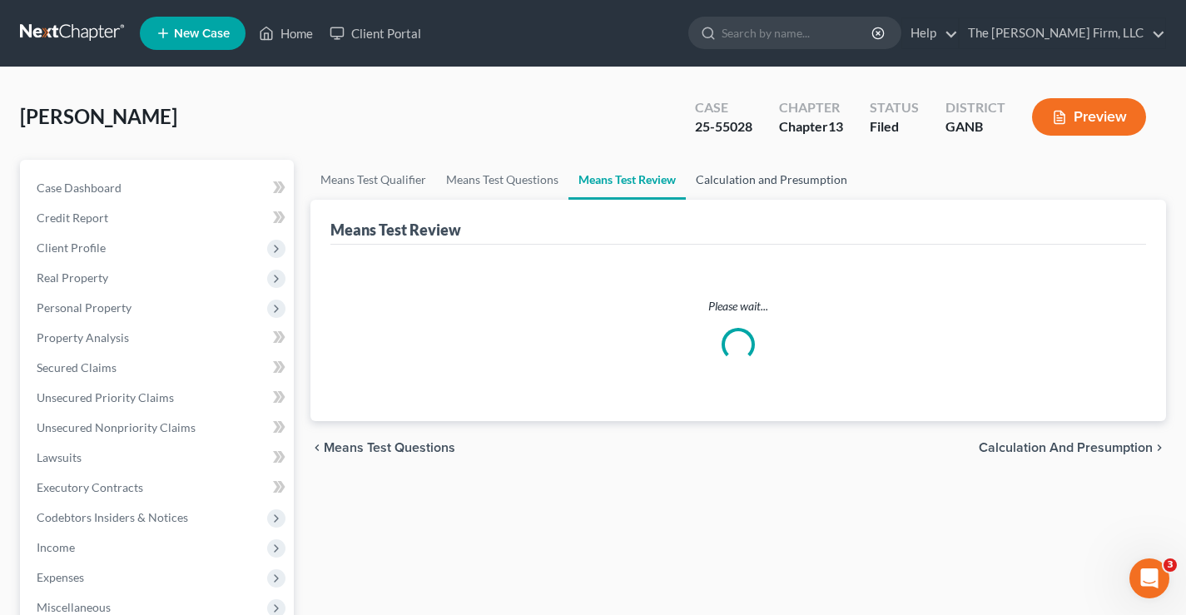
click at [793, 181] on link "Calculation and Presumption" at bounding box center [771, 180] width 171 height 40
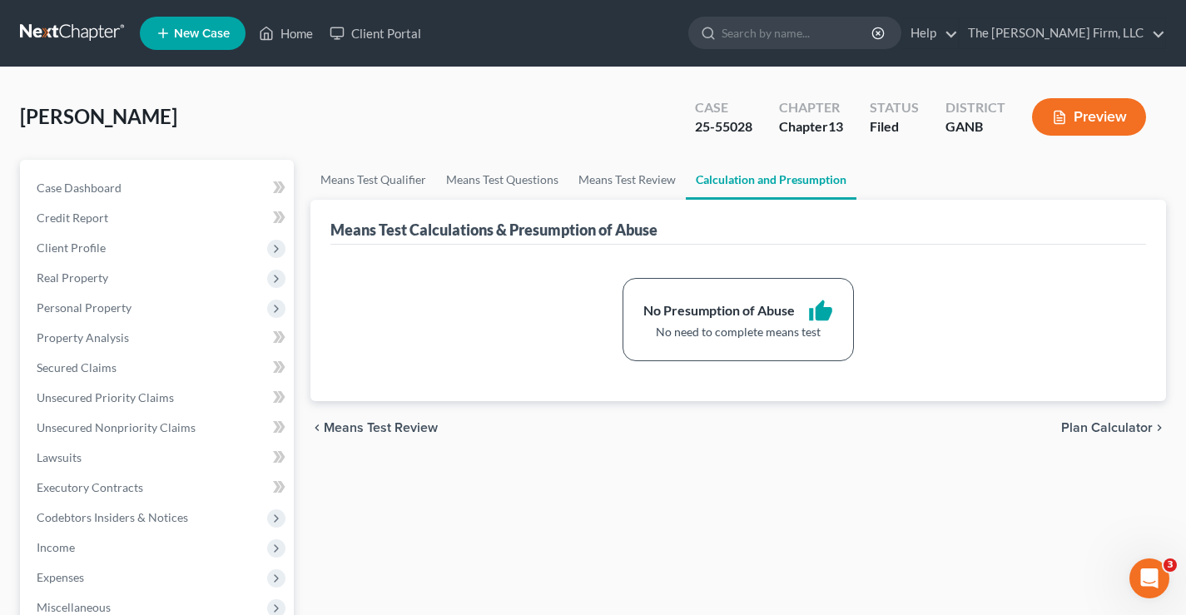
click at [357, 130] on div "Avery, Terrence Upgraded Case 25-55028 Chapter Chapter 13 Status Filed District…" at bounding box center [593, 123] width 1146 height 72
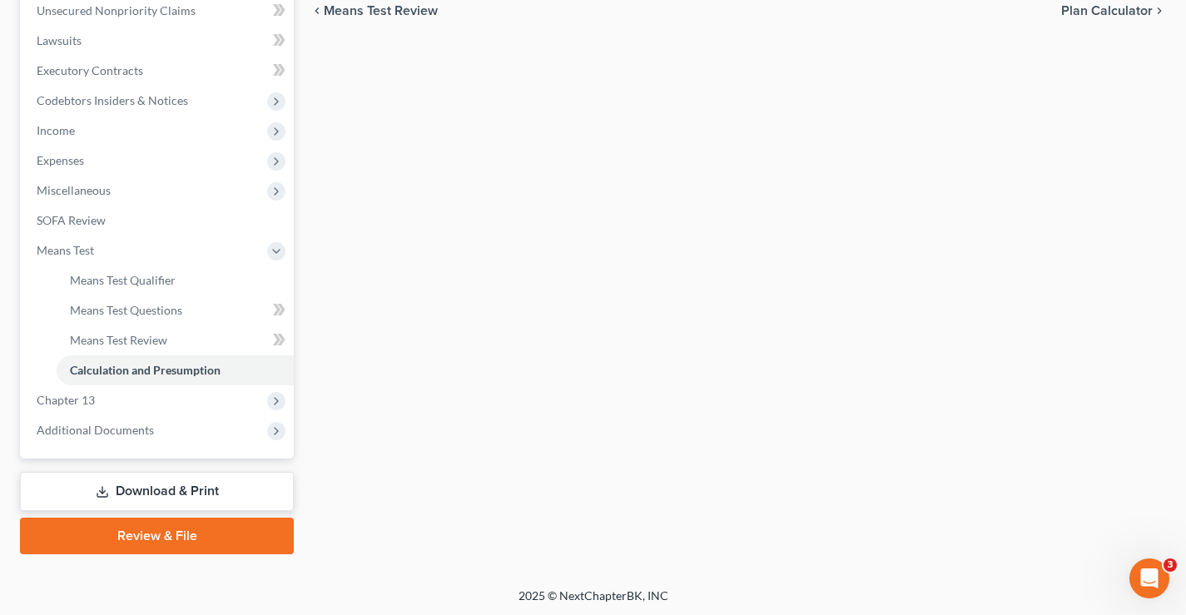
scroll to position [419, 0]
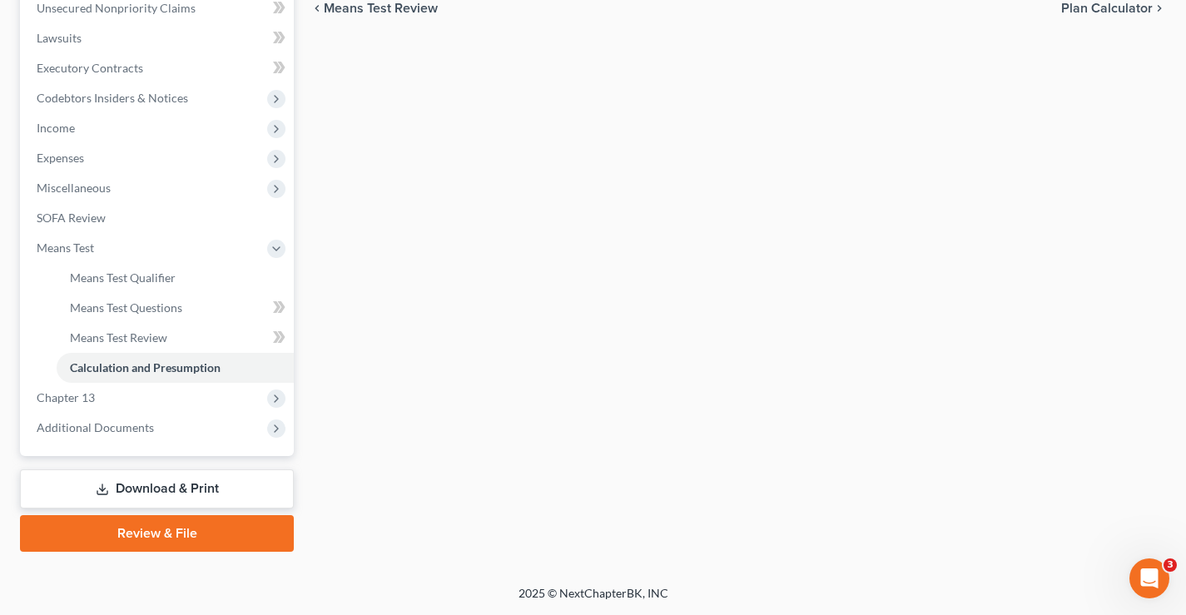
click at [379, 369] on div "Means Test Qualifier Means Test Questions Means Test Review Calculation and Pre…" at bounding box center [738, 145] width 872 height 811
click at [166, 491] on link "Download & Print" at bounding box center [157, 488] width 274 height 39
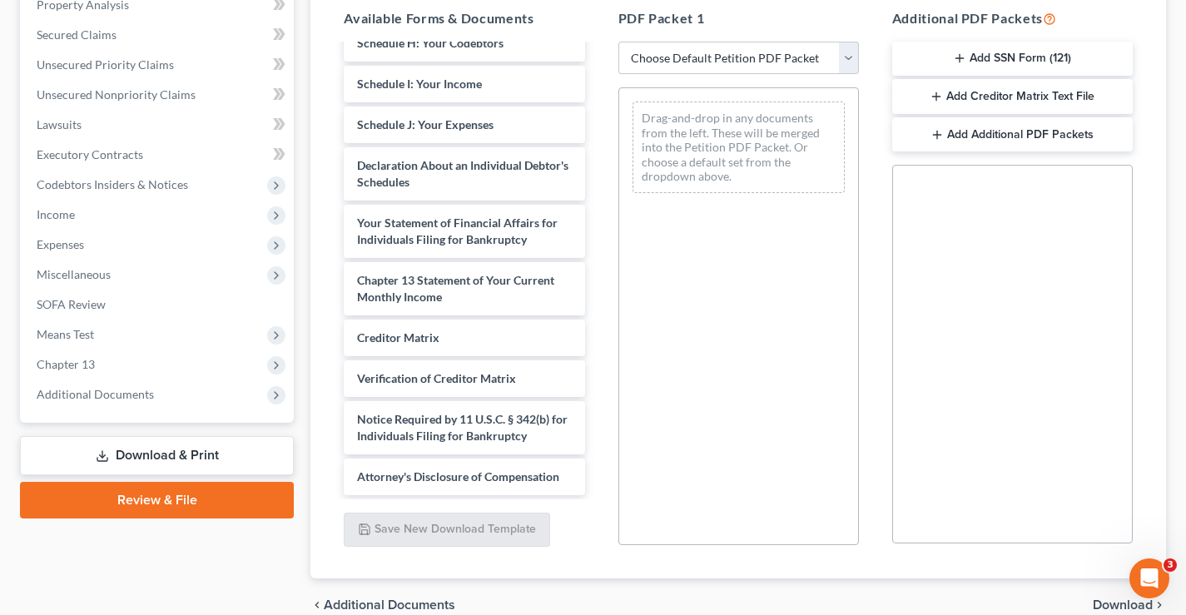
scroll to position [463, 0]
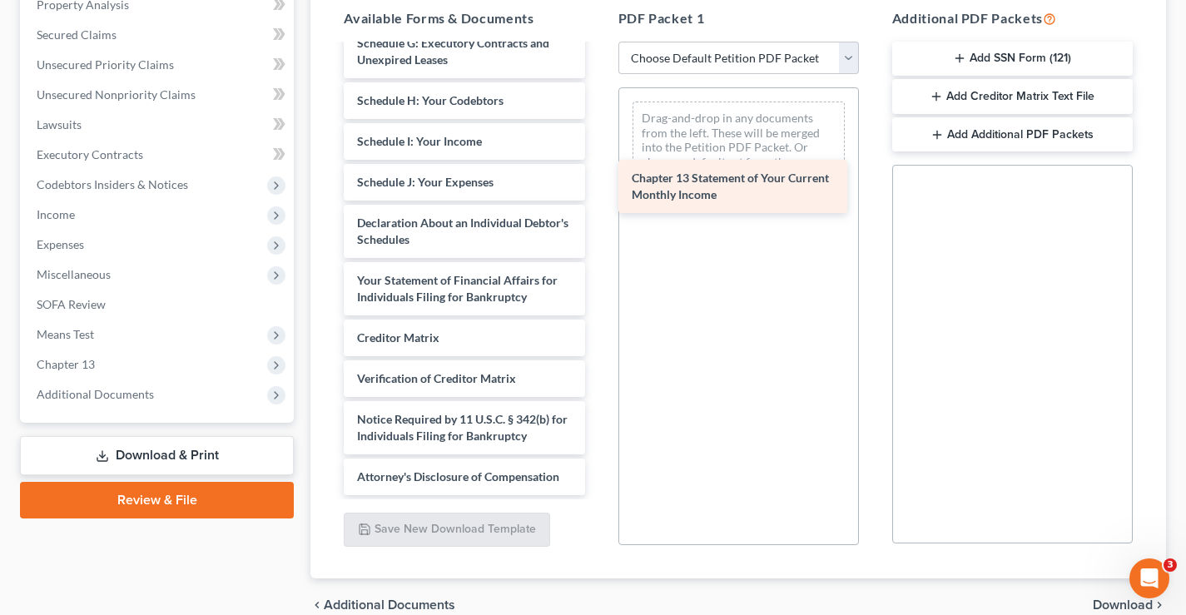
drag, startPoint x: 409, startPoint y: 271, endPoint x: 653, endPoint y: 186, distance: 258.9
click at [597, 168] on div "Chapter 13 Statement of Your Current Monthly Income Payment Advices Cover Sheet…" at bounding box center [463, 75] width 267 height 839
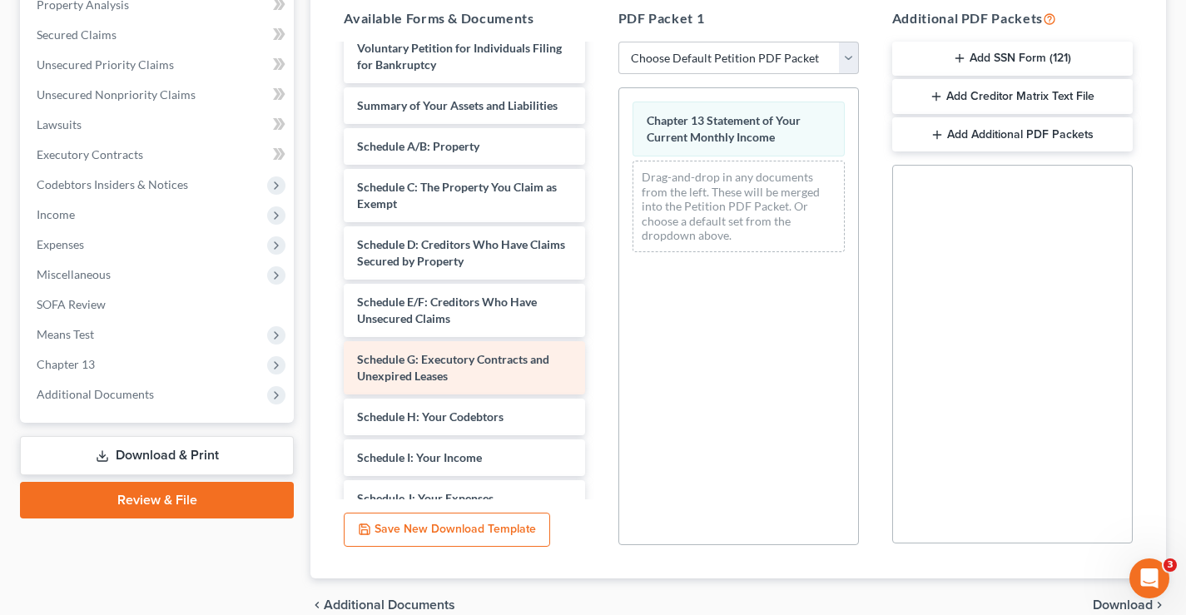
scroll to position [0, 0]
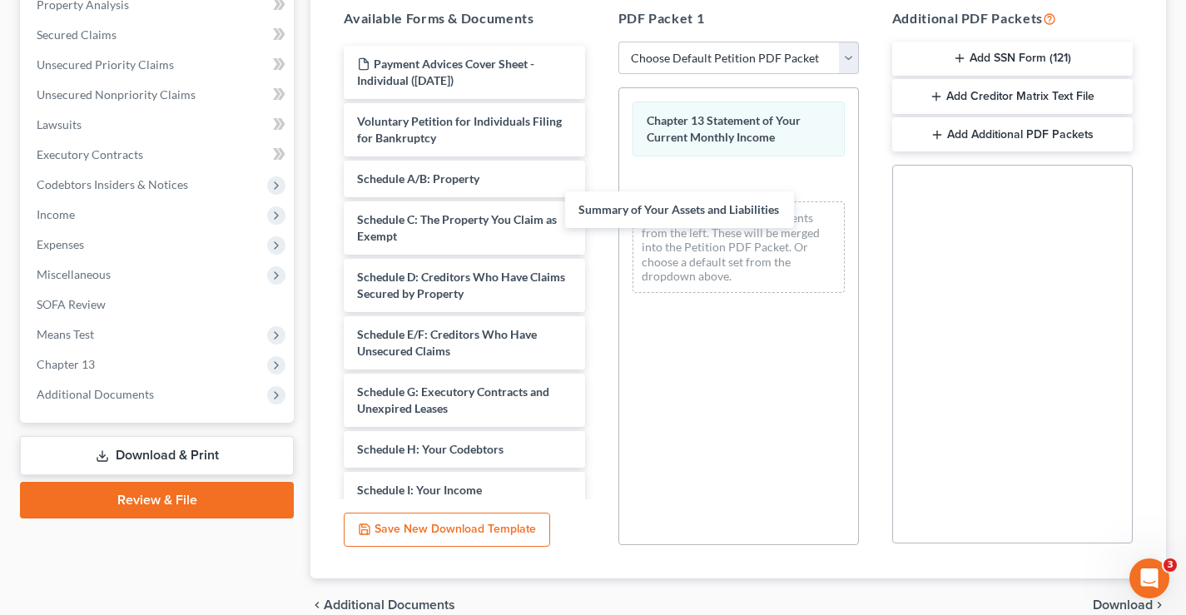
drag, startPoint x: 439, startPoint y: 177, endPoint x: 694, endPoint y: 256, distance: 266.6
click at [597, 215] on div "Summary of Your Assets and Liabilities Payment Advices Cover Sheet - Individual…" at bounding box center [463, 445] width 267 height 798
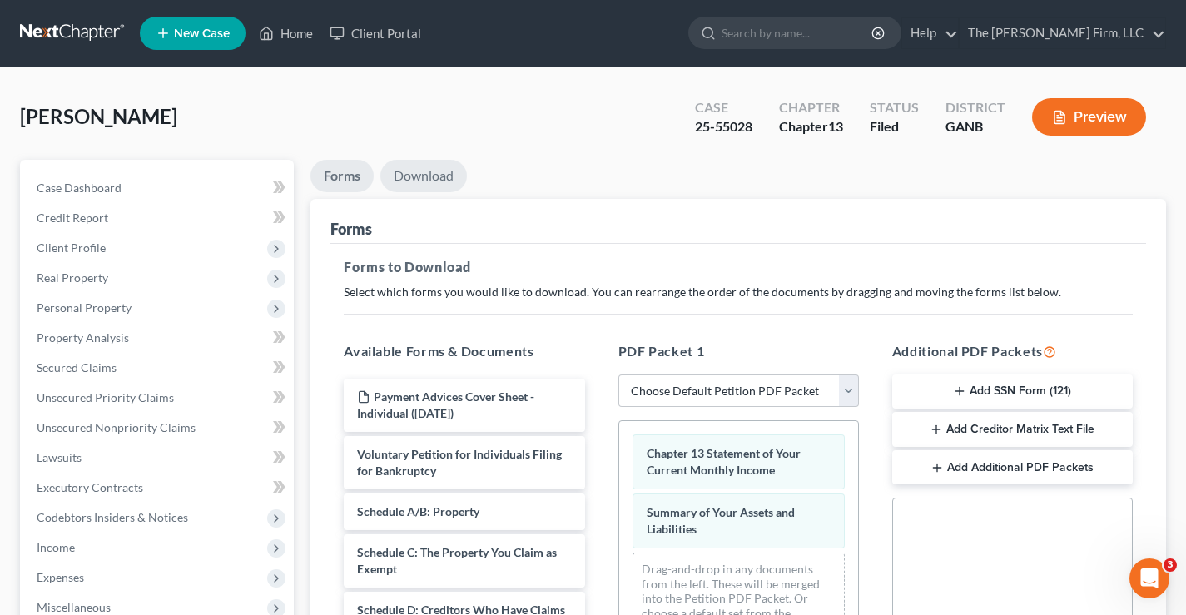
click at [423, 169] on link "Download" at bounding box center [423, 176] width 87 height 32
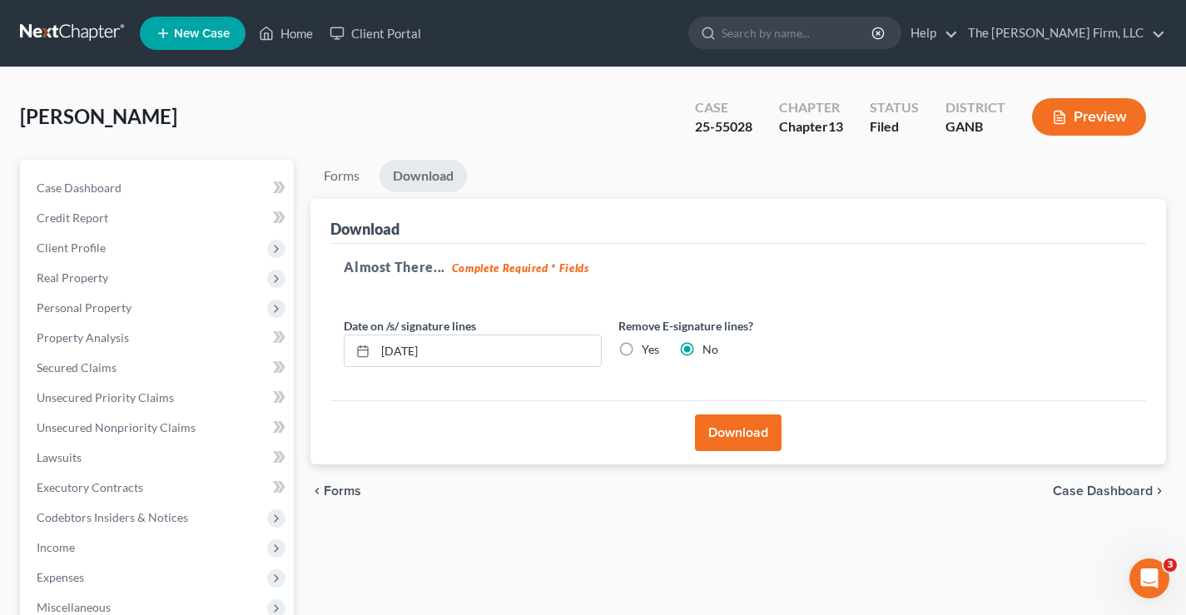
click at [736, 433] on button "Download" at bounding box center [738, 432] width 87 height 37
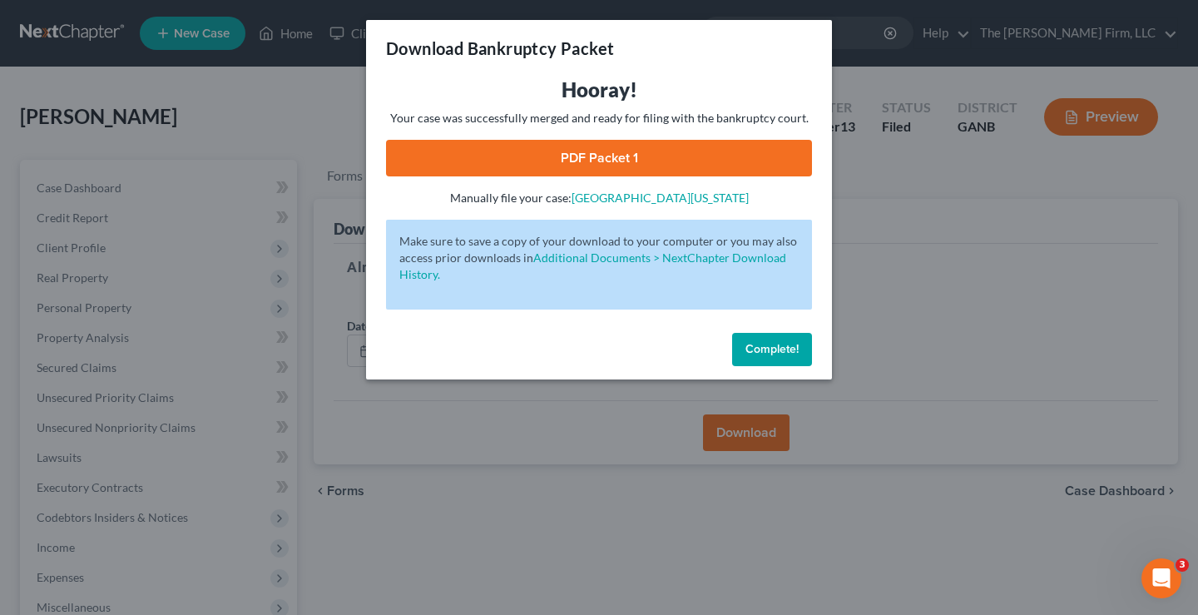
click at [635, 166] on link "PDF Packet 1" at bounding box center [599, 158] width 426 height 37
click at [773, 349] on span "Complete!" at bounding box center [771, 349] width 53 height 14
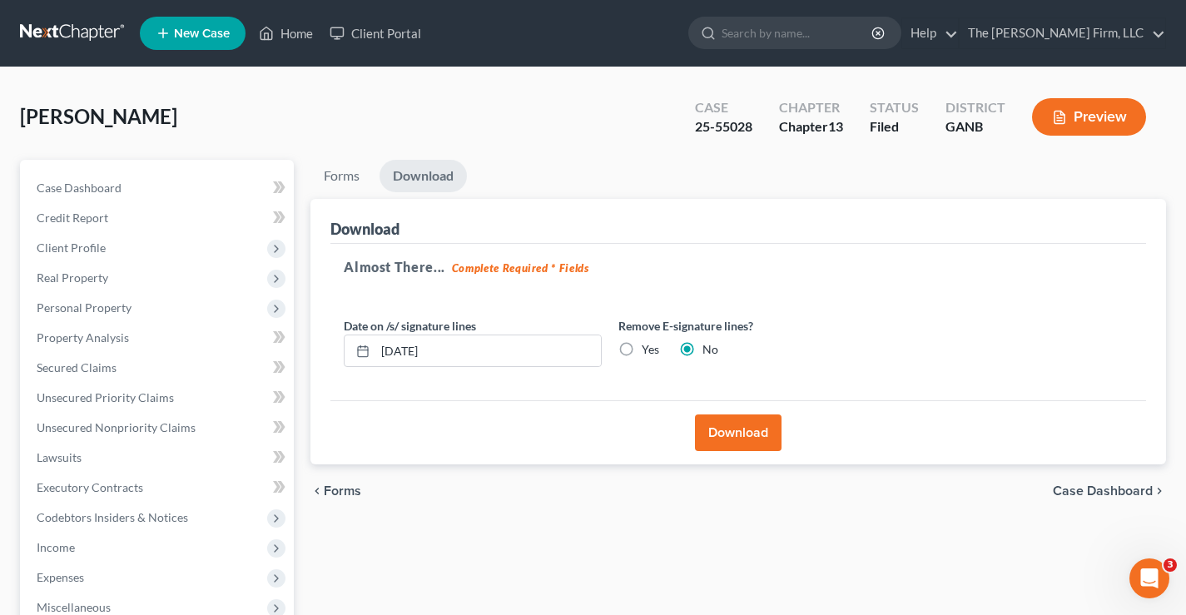
drag, startPoint x: 4, startPoint y: 77, endPoint x: 25, endPoint y: 72, distance: 21.2
click at [4, 77] on div "Avery, Terrence Upgraded Case 25-55028 Chapter Chapter 13 Status Filed District…" at bounding box center [593, 475] width 1186 height 817
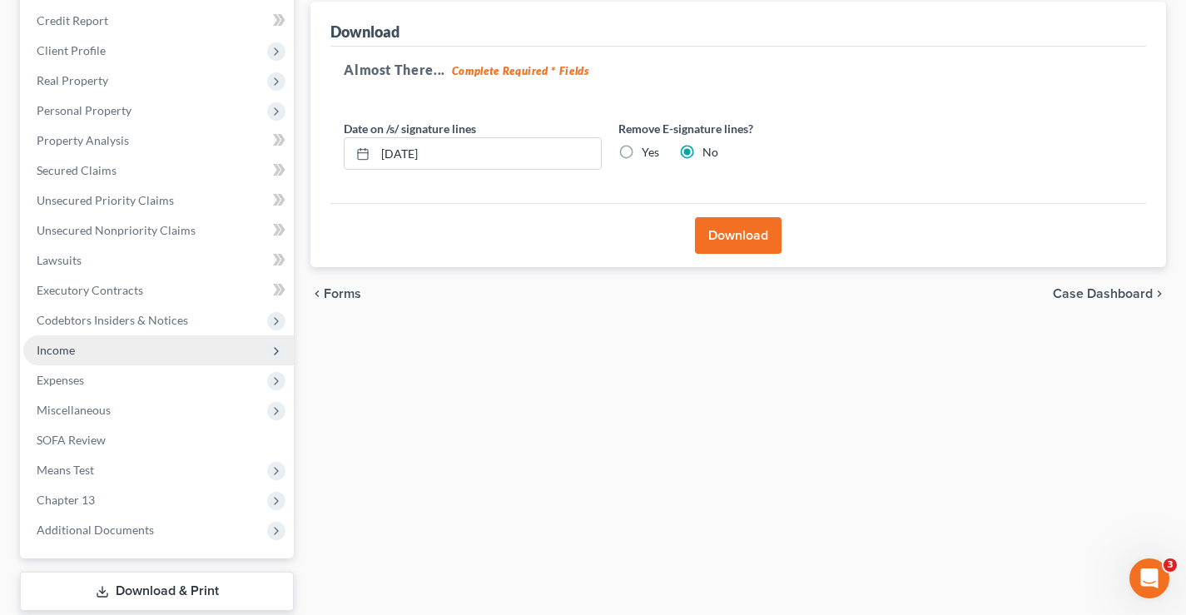
scroll to position [300, 0]
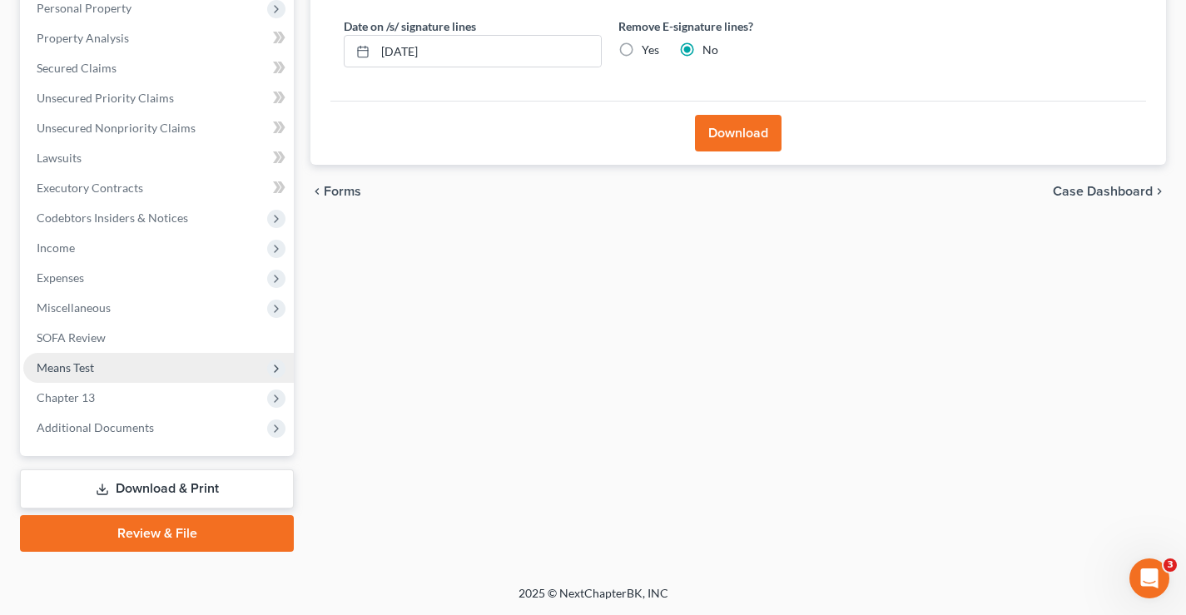
click at [72, 370] on span "Means Test" at bounding box center [65, 367] width 57 height 14
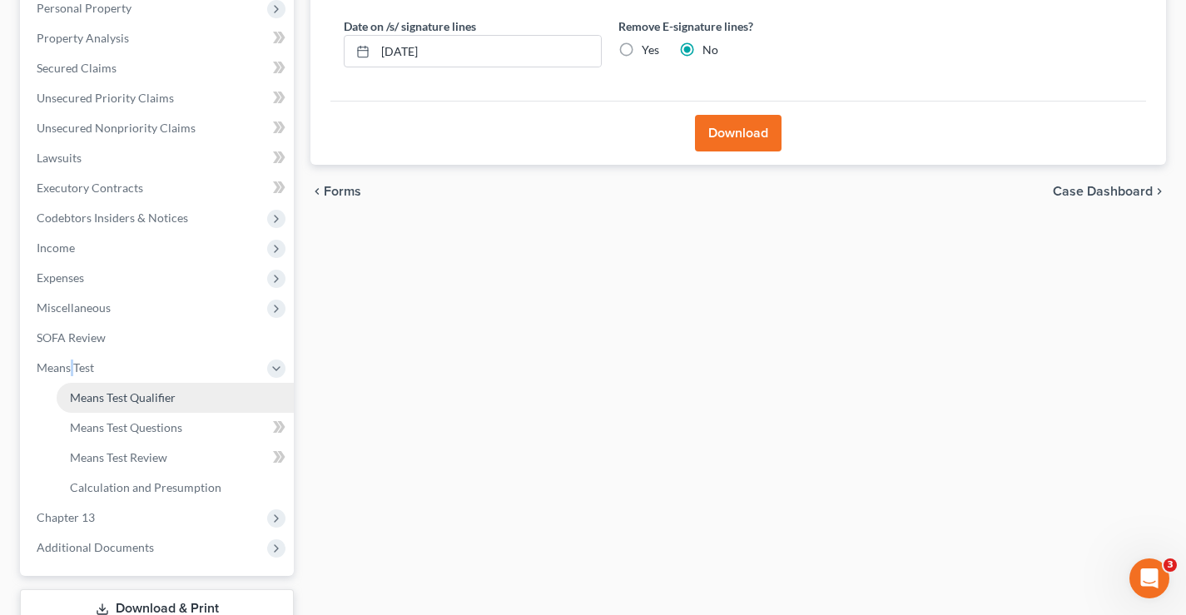
click at [115, 404] on link "Means Test Qualifier" at bounding box center [175, 398] width 237 height 30
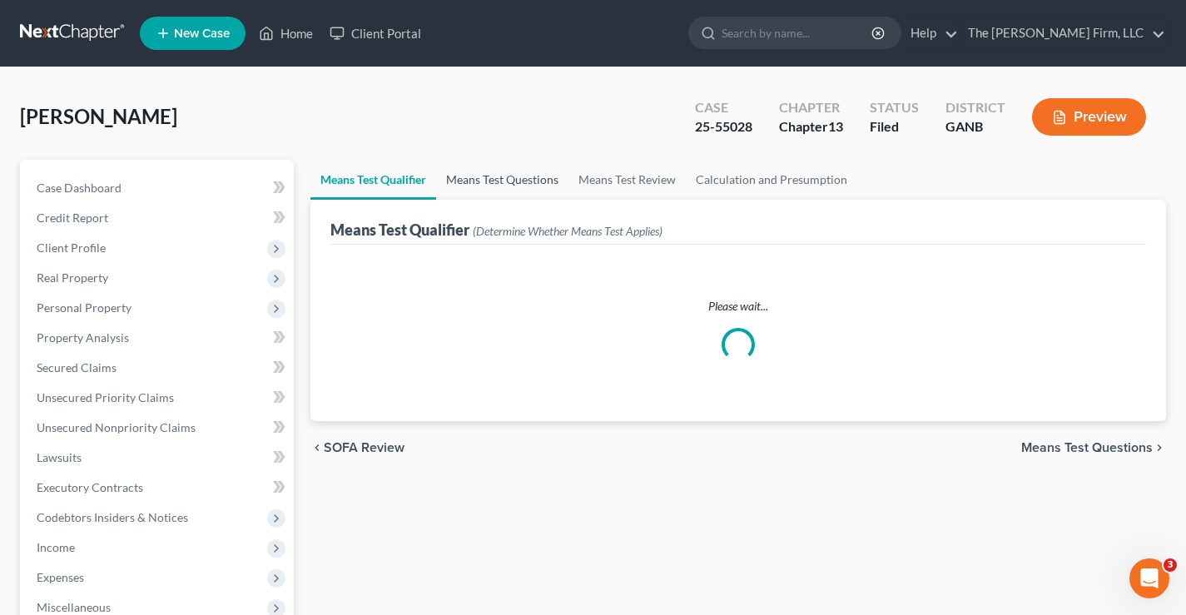
click at [522, 182] on link "Means Test Questions" at bounding box center [502, 180] width 132 height 40
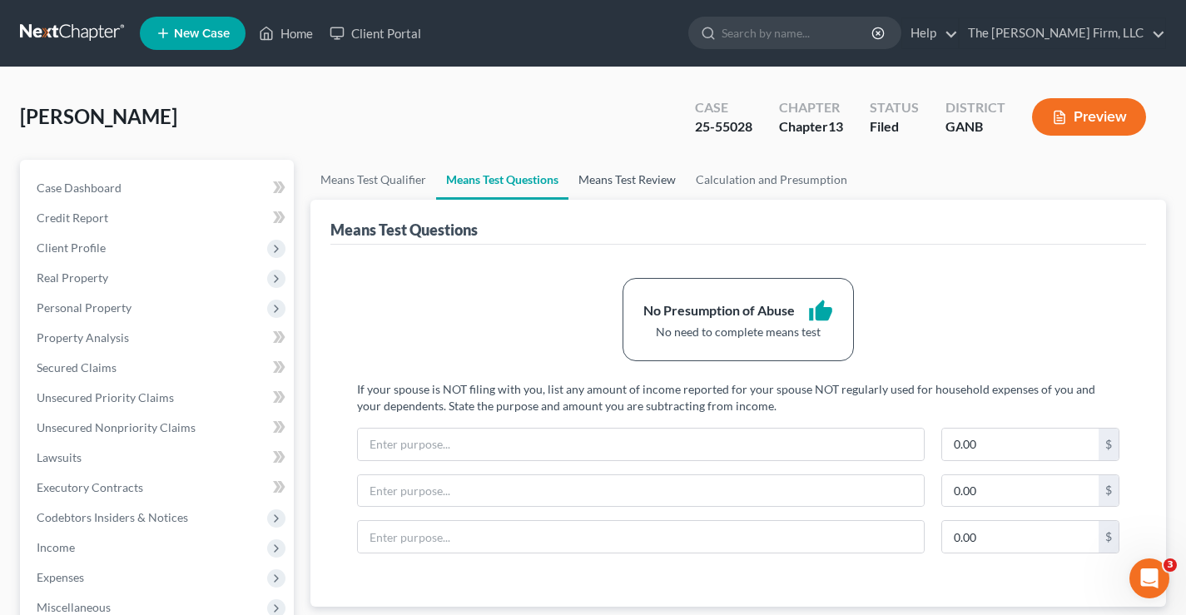
click at [629, 182] on link "Means Test Review" at bounding box center [626, 180] width 117 height 40
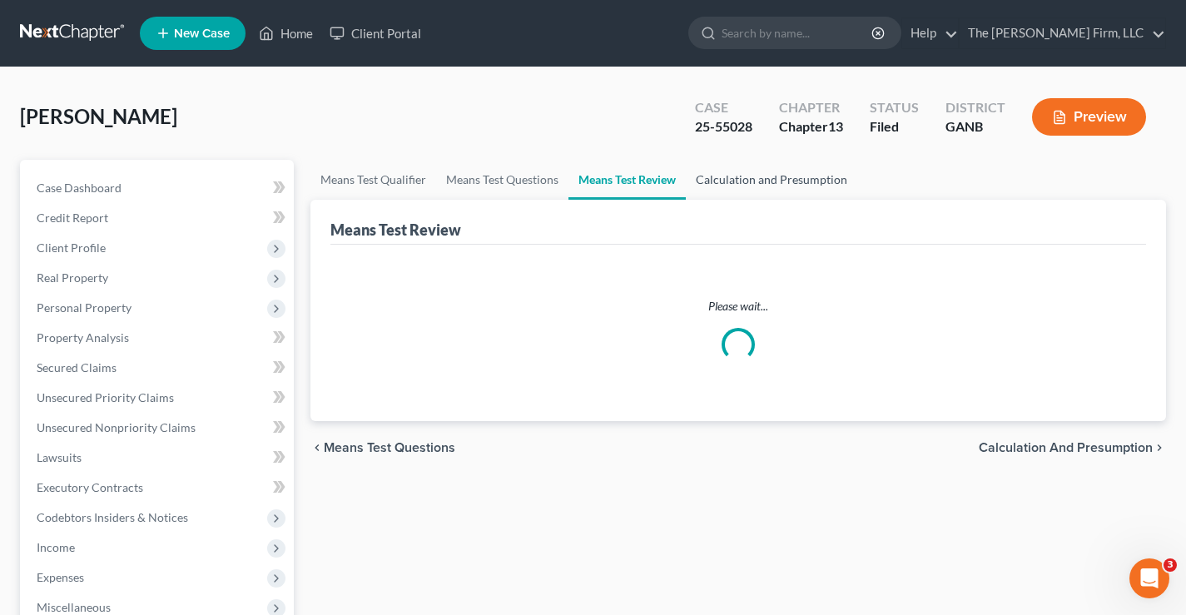
click at [755, 180] on link "Calculation and Presumption" at bounding box center [771, 180] width 171 height 40
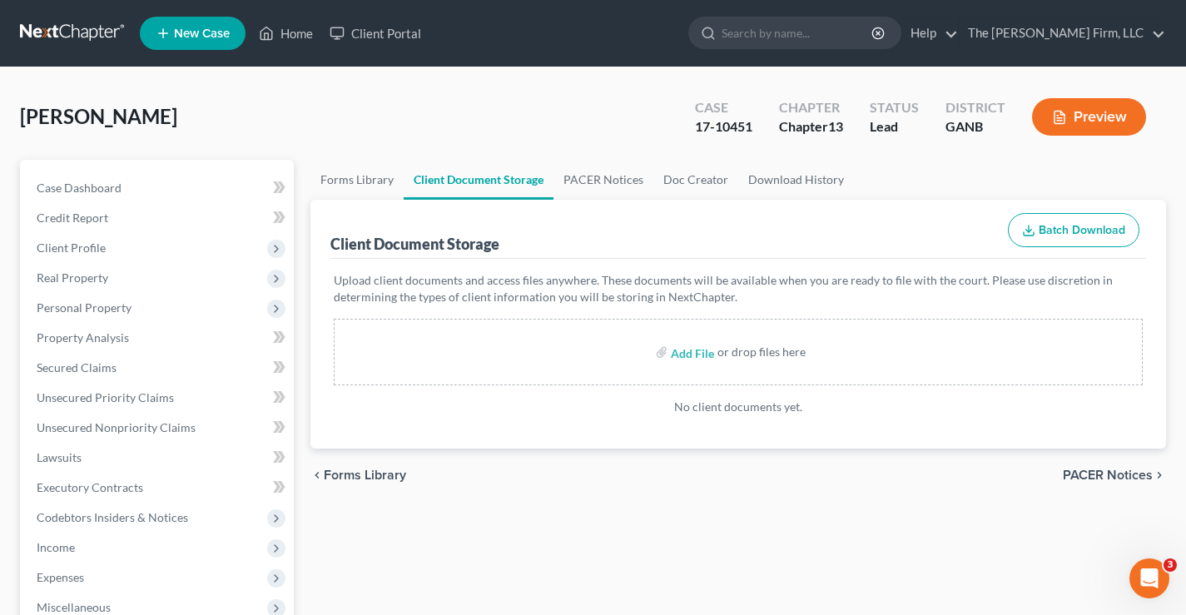
click at [49, 36] on link at bounding box center [73, 33] width 106 height 30
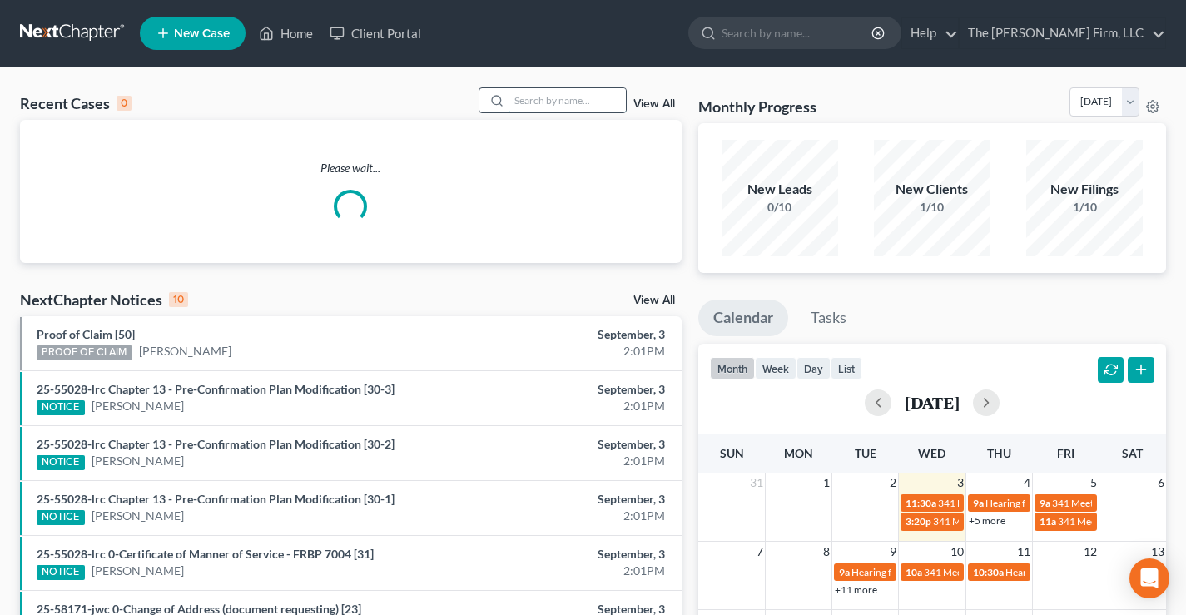
click at [563, 97] on input "search" at bounding box center [567, 100] width 116 height 24
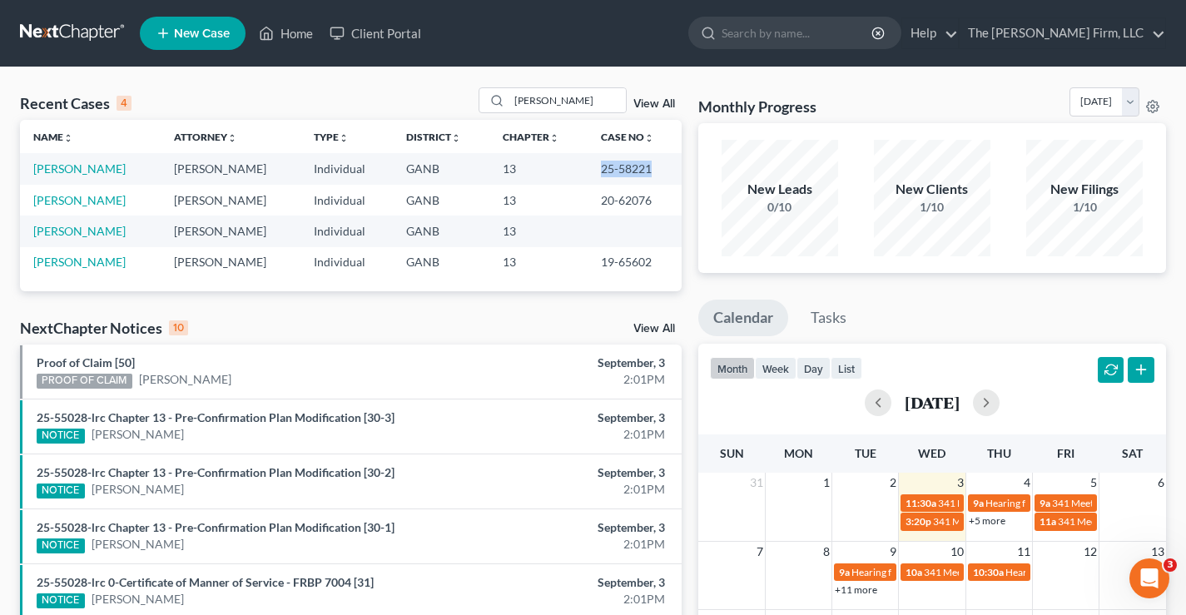
drag, startPoint x: 661, startPoint y: 174, endPoint x: 652, endPoint y: 175, distance: 9.2
click at [667, 176] on td "25-58221" at bounding box center [634, 168] width 94 height 31
copy td "25-58221"
click at [572, 97] on input "[PERSON_NAME]" at bounding box center [567, 100] width 116 height 24
drag, startPoint x: 547, startPoint y: 97, endPoint x: 424, endPoint y: 63, distance: 127.6
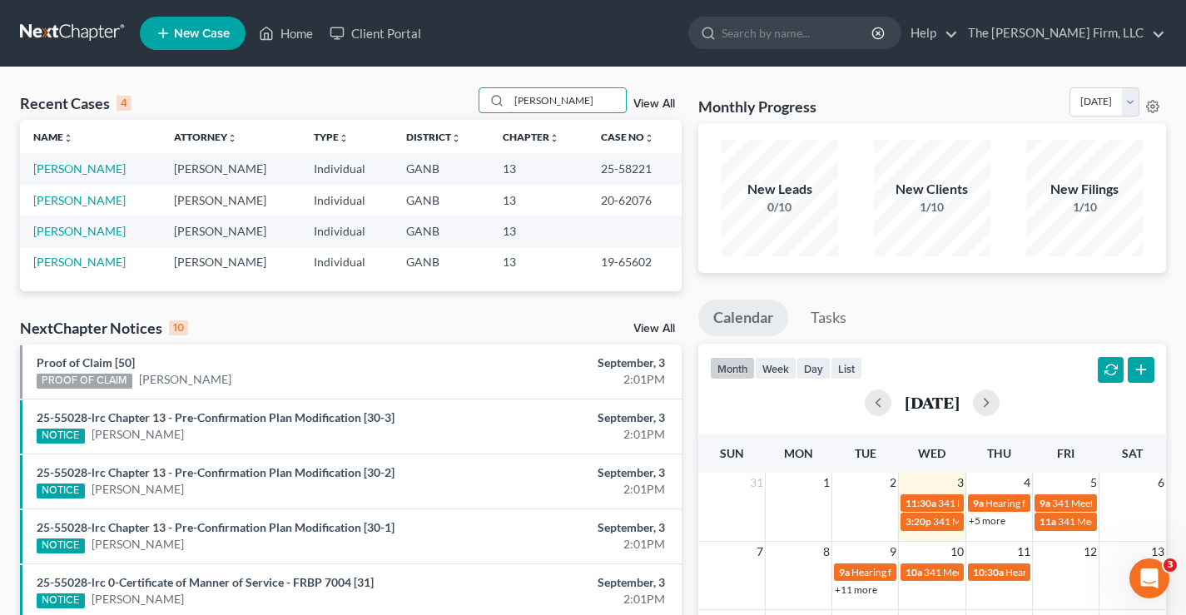
click at [462, 97] on div "Recent Cases 4 [PERSON_NAME] View All" at bounding box center [350, 103] width 661 height 32
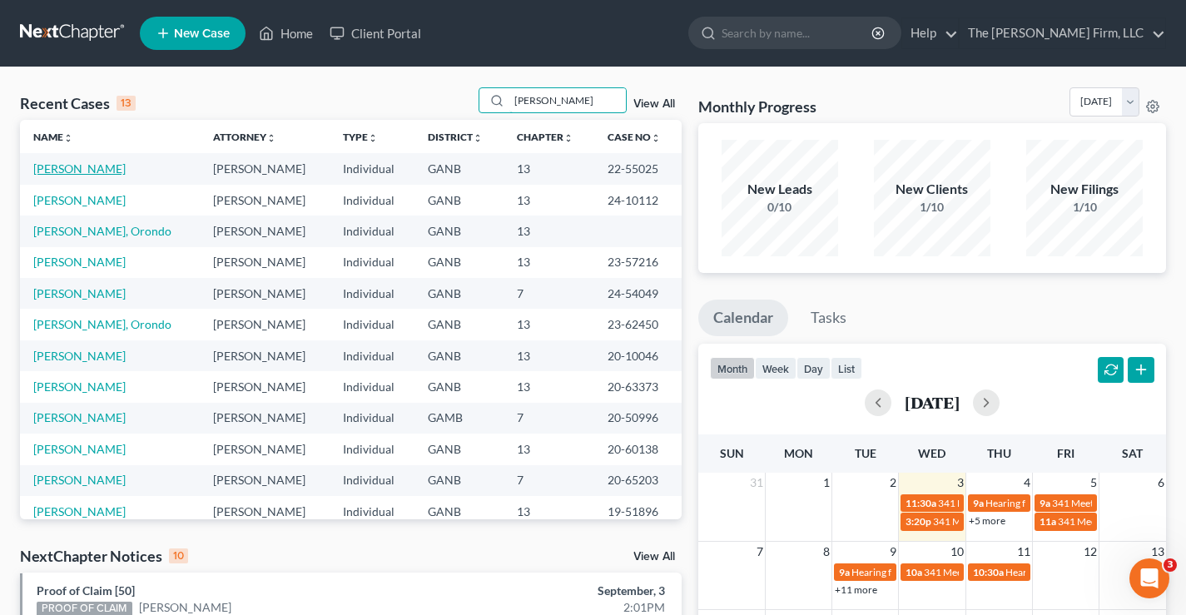
type input "[PERSON_NAME]"
click at [95, 166] on link "[PERSON_NAME]" at bounding box center [79, 168] width 92 height 14
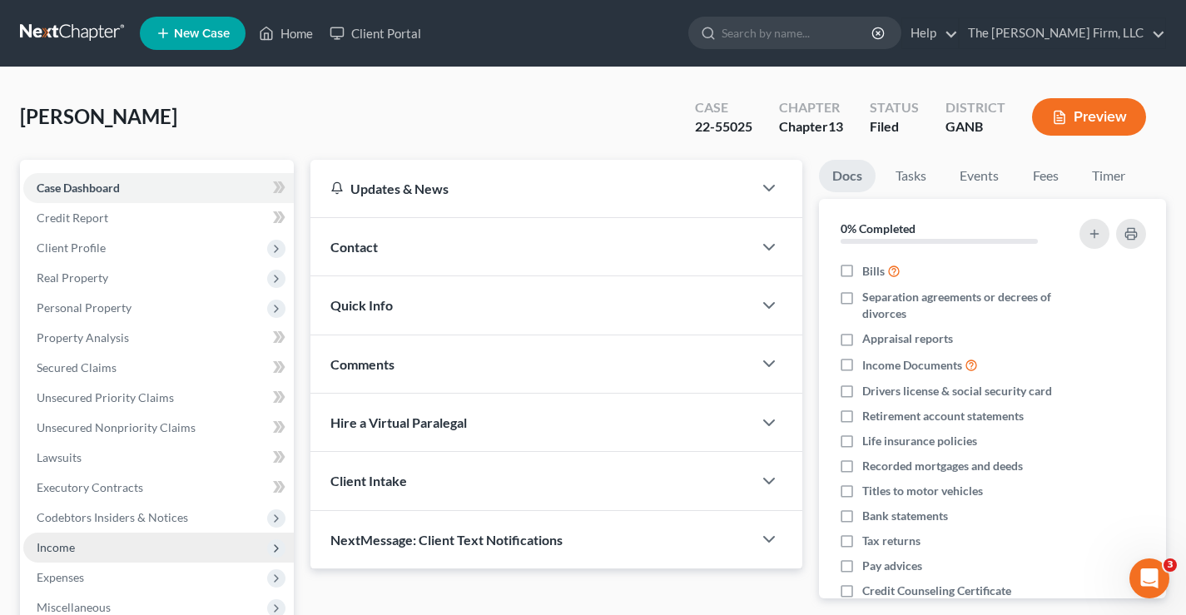
scroll to position [300, 0]
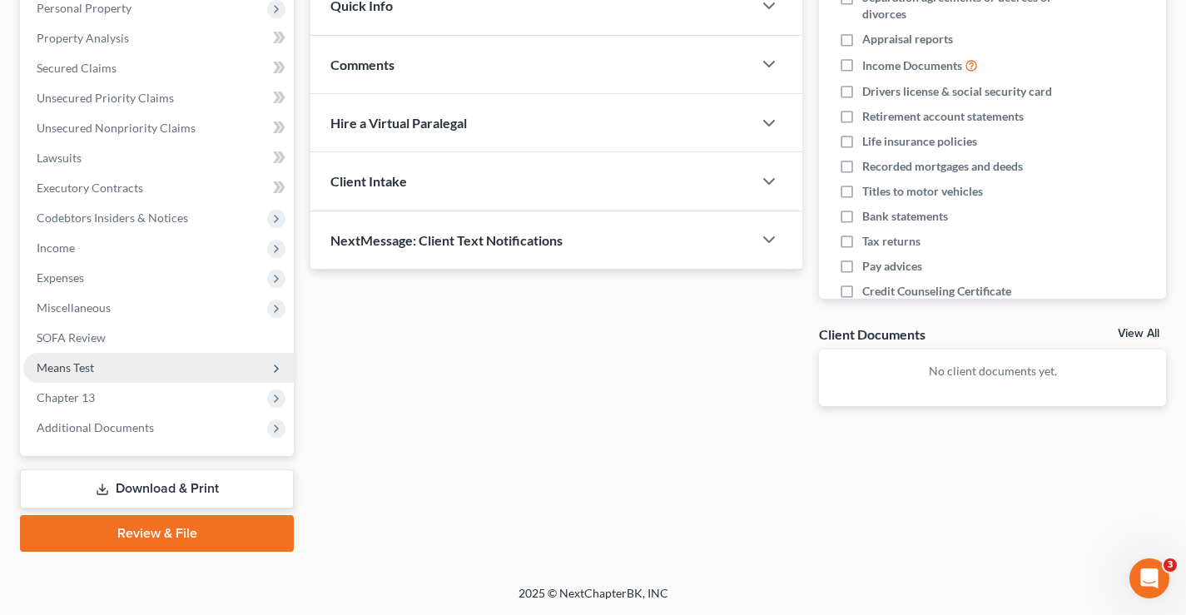
click at [92, 366] on span "Means Test" at bounding box center [65, 367] width 57 height 14
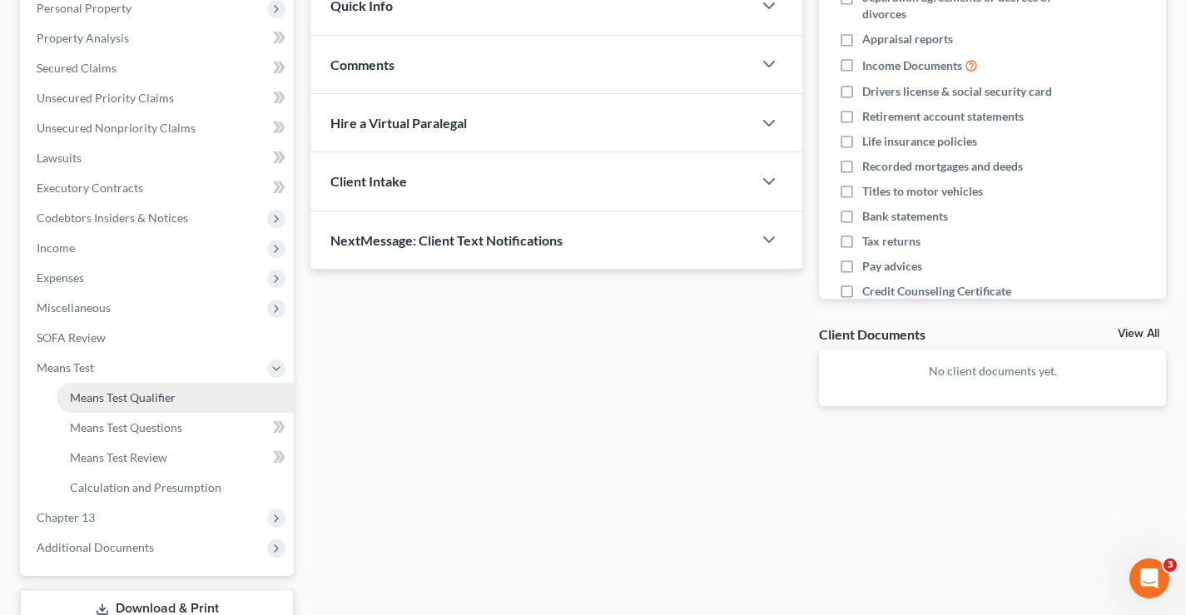
click at [141, 390] on span "Means Test Qualifier" at bounding box center [123, 397] width 106 height 14
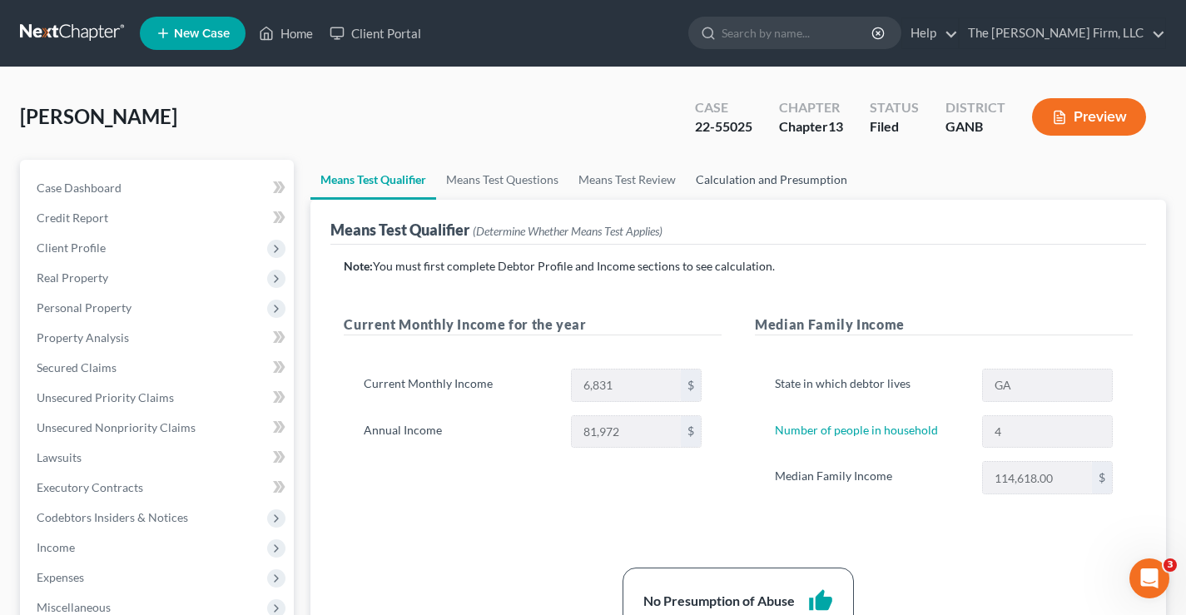
click at [769, 180] on link "Calculation and Presumption" at bounding box center [771, 180] width 171 height 40
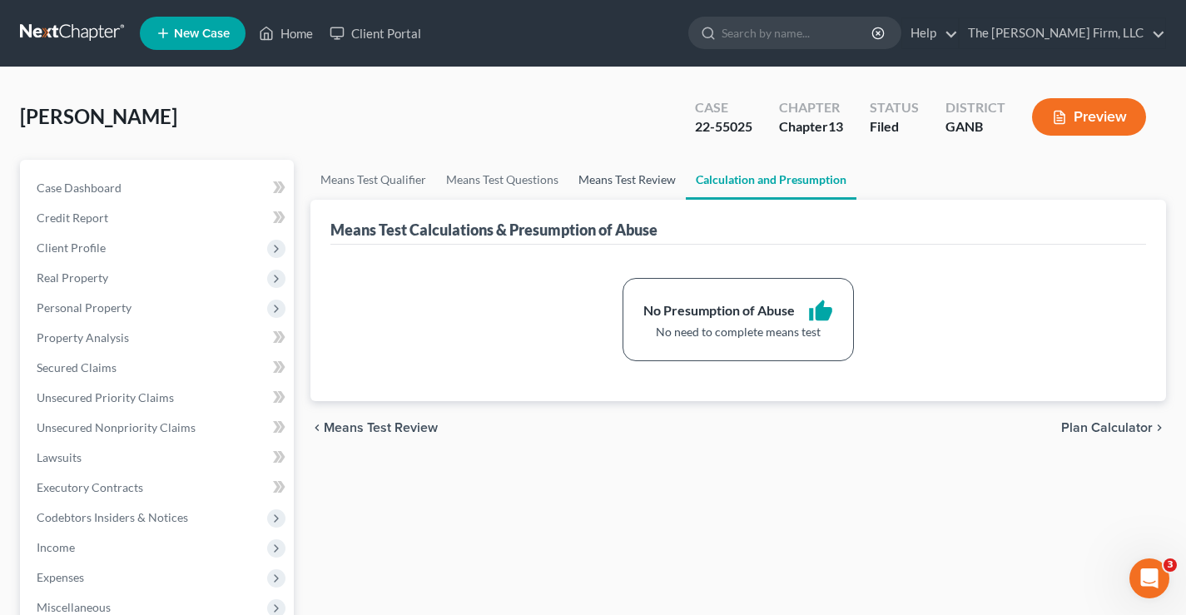
click at [642, 183] on link "Means Test Review" at bounding box center [626, 180] width 117 height 40
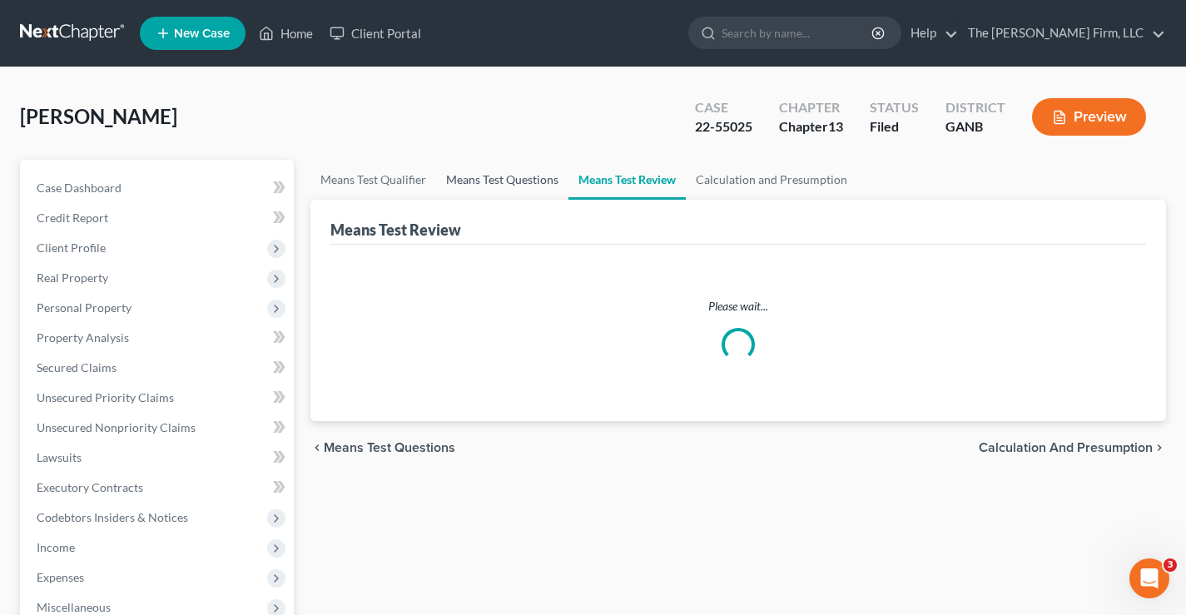
drag, startPoint x: 527, startPoint y: 181, endPoint x: 450, endPoint y: 181, distance: 77.4
click at [528, 181] on link "Means Test Questions" at bounding box center [502, 180] width 132 height 40
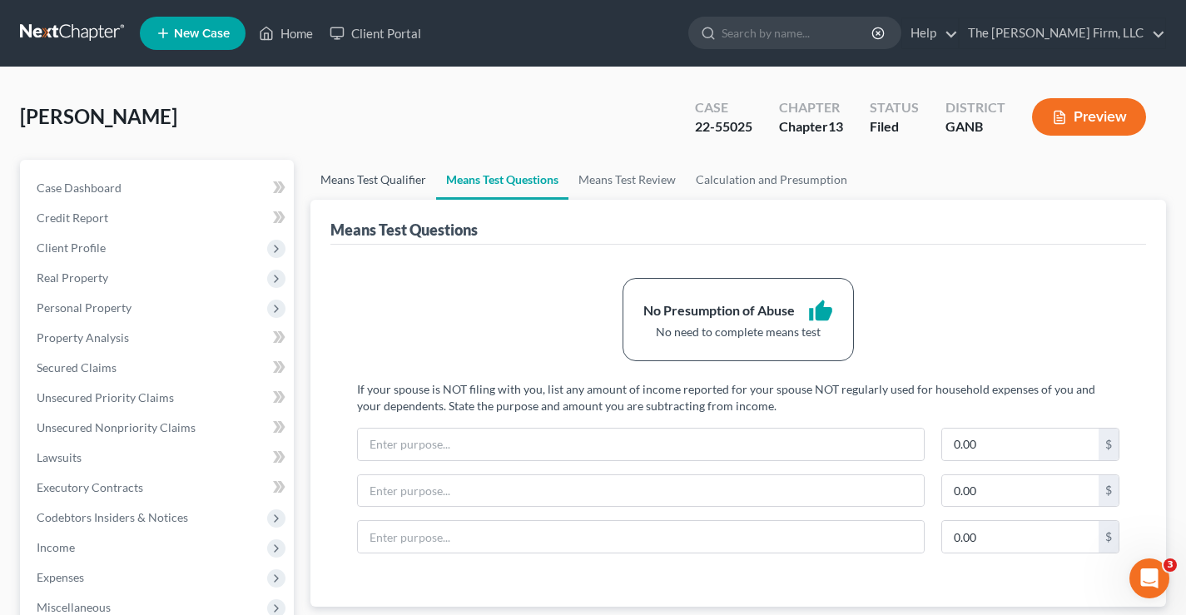
click at [384, 184] on link "Means Test Qualifier" at bounding box center [373, 180] width 126 height 40
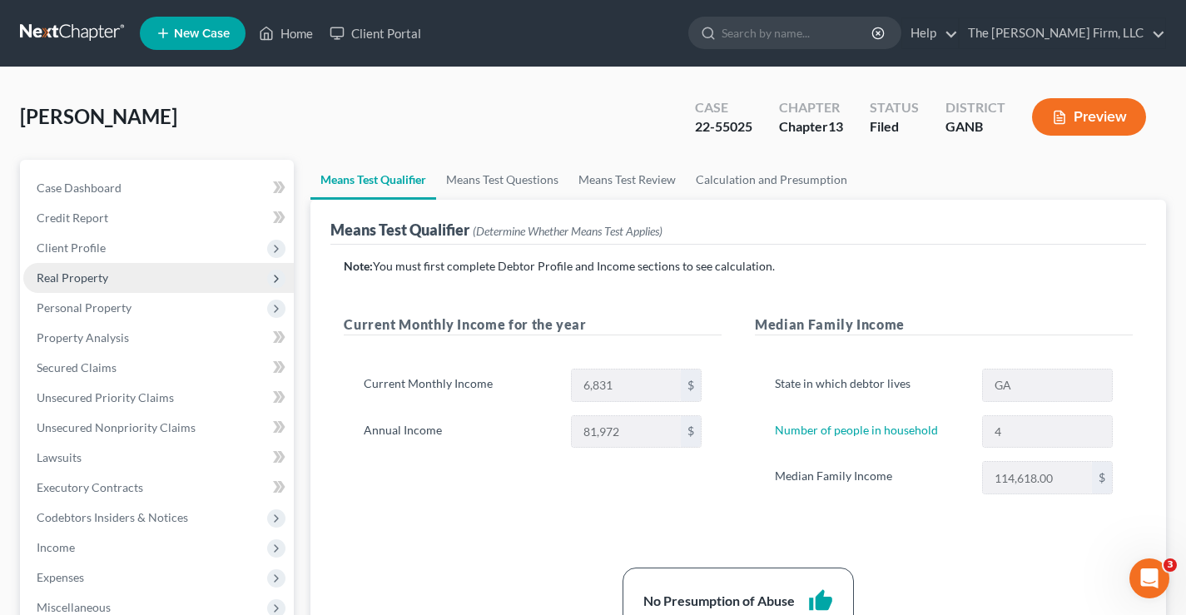
click at [79, 278] on span "Real Property" at bounding box center [73, 277] width 72 height 14
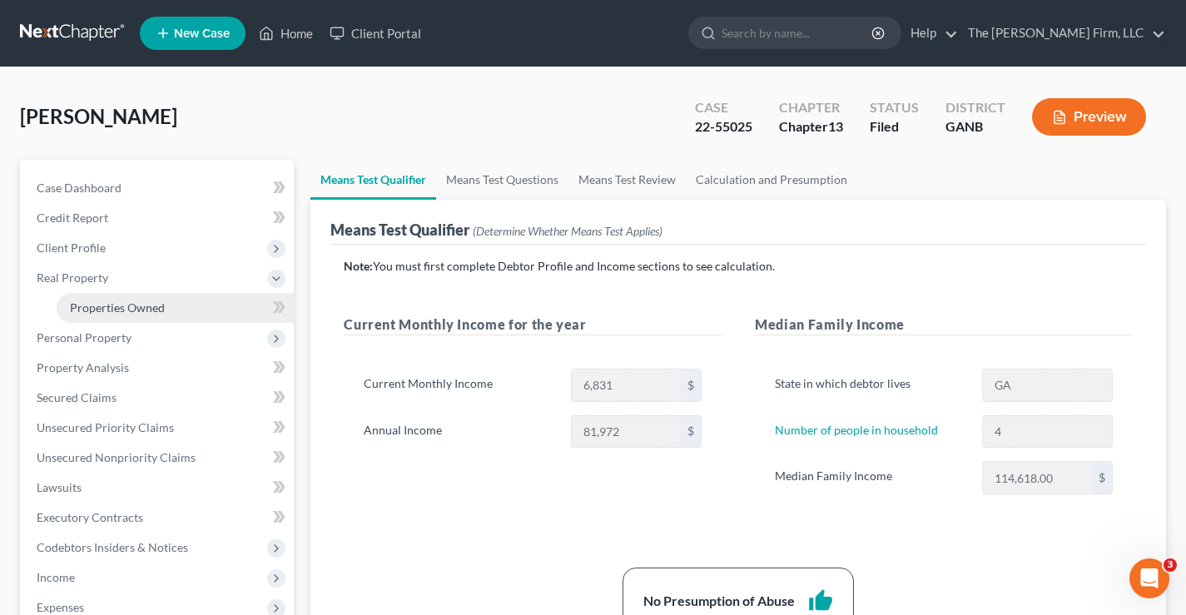
click at [123, 301] on span "Properties Owned" at bounding box center [117, 307] width 95 height 14
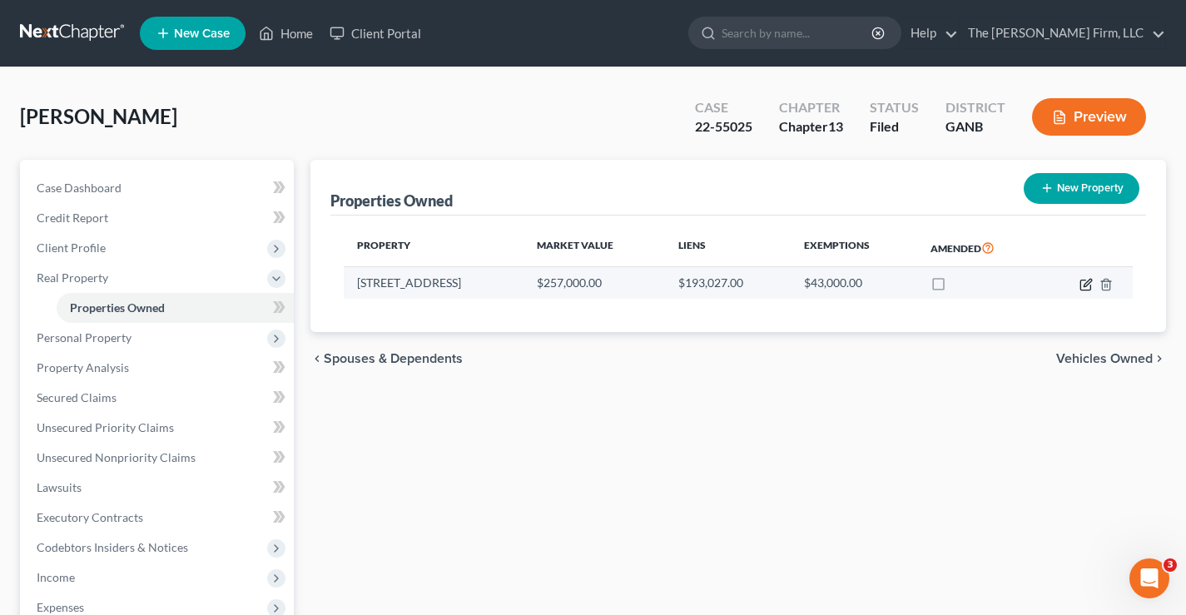
click at [1082, 283] on icon "button" at bounding box center [1085, 284] width 13 height 13
select select "10"
select select "0"
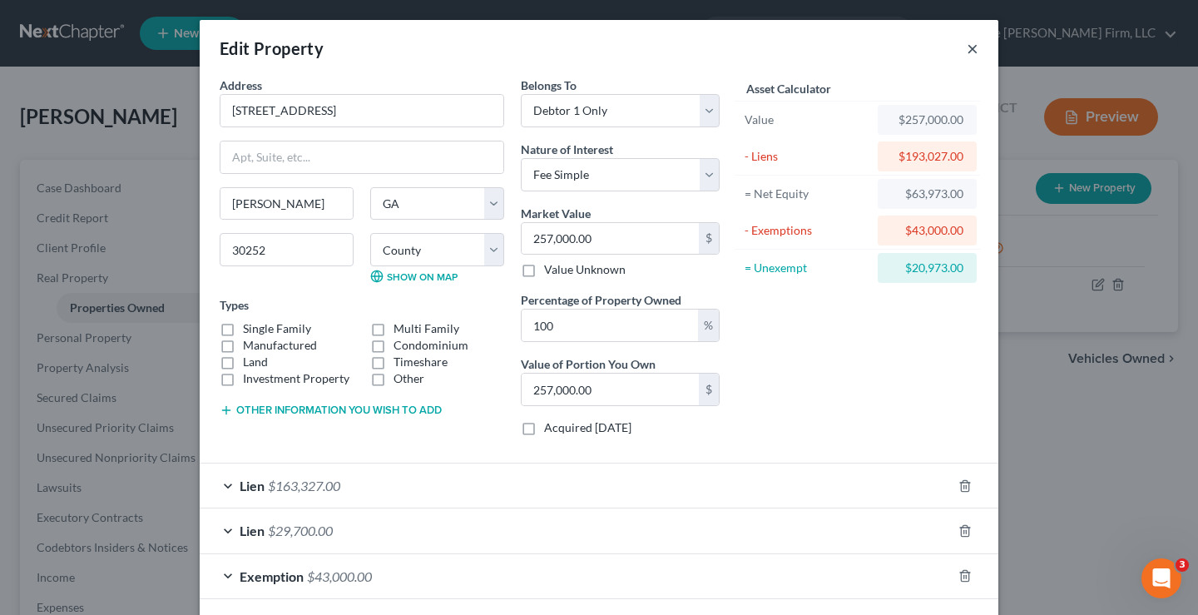
click at [968, 49] on button "×" at bounding box center [973, 48] width 12 height 20
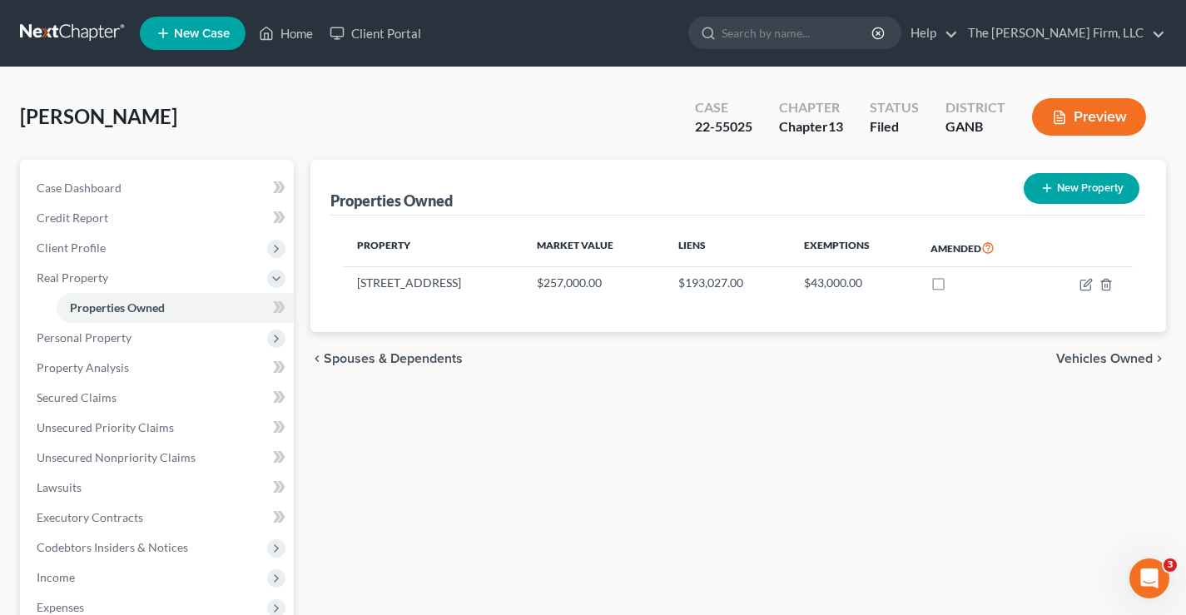
drag, startPoint x: 456, startPoint y: 471, endPoint x: 459, endPoint y: 363, distance: 108.2
click at [459, 469] on div "Properties Owned New Property Property Market Value Liens Exemptions Amended [S…" at bounding box center [738, 520] width 872 height 721
click at [398, 120] on div "[PERSON_NAME] Upgraded Case 22-55025 Chapter Chapter 13 Status Filed District G…" at bounding box center [593, 123] width 1146 height 72
